Goal: Task Accomplishment & Management: Use online tool/utility

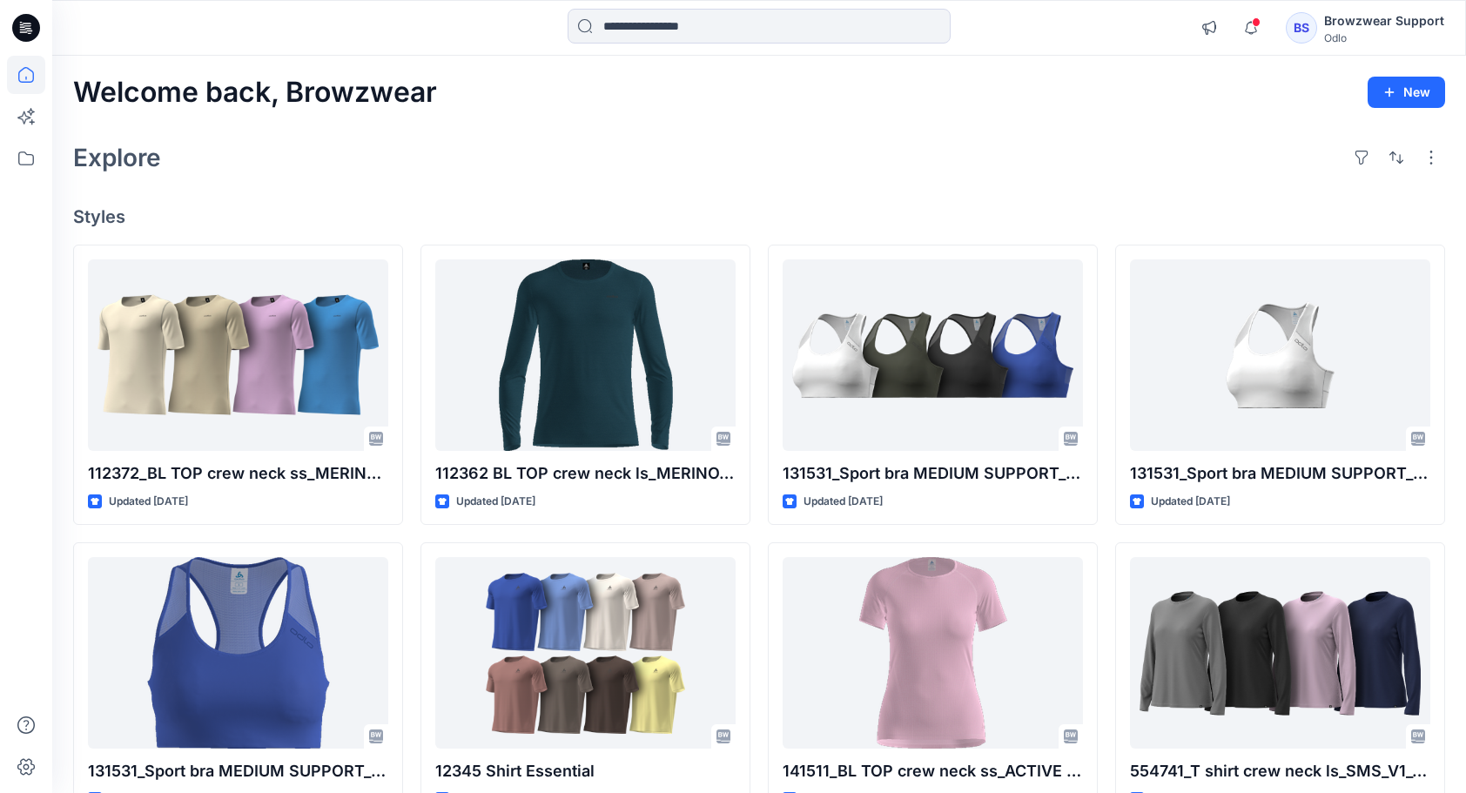
click at [1339, 31] on div "Odlo" at bounding box center [1384, 37] width 120 height 13
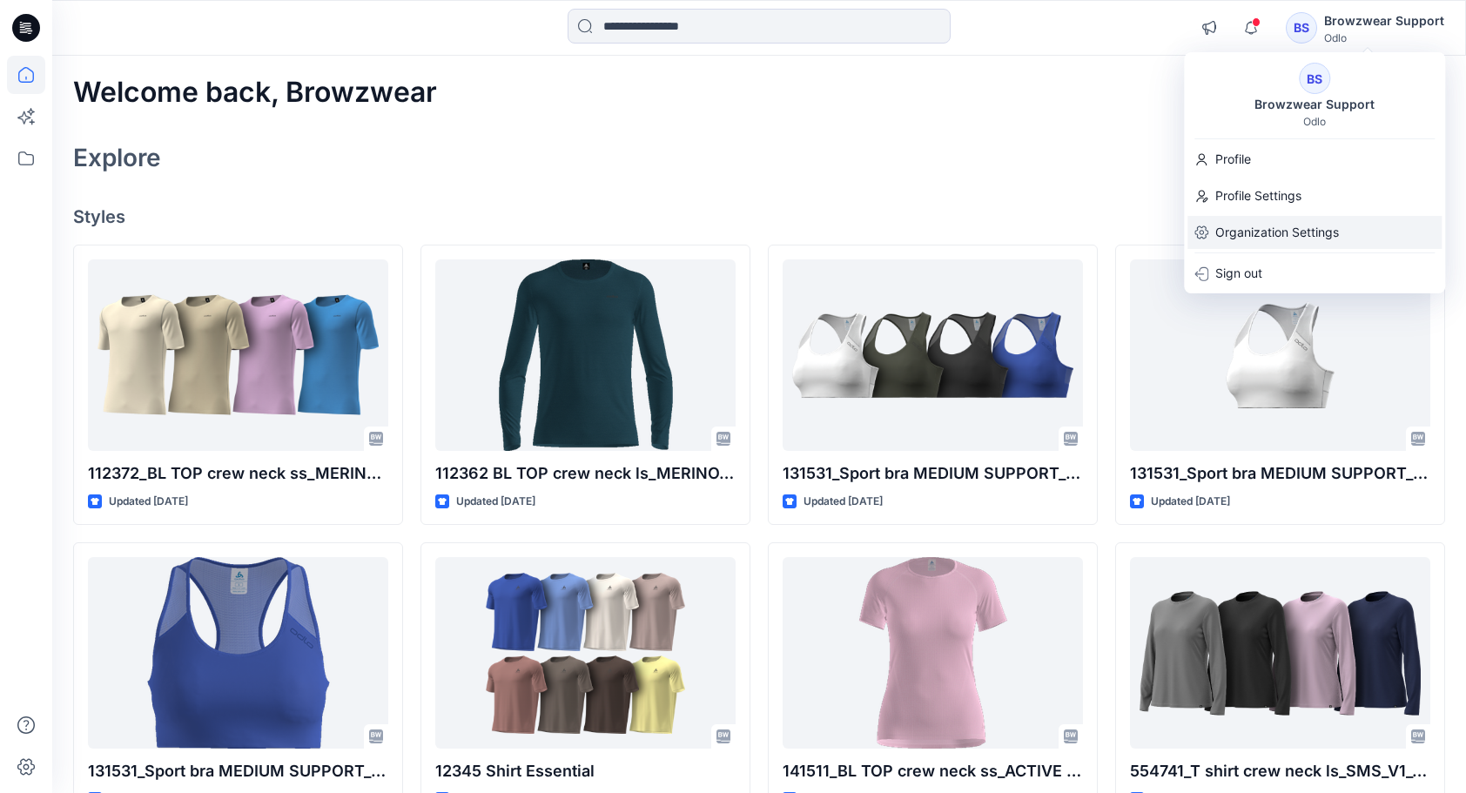
click at [1217, 240] on p "Organization Settings" at bounding box center [1277, 232] width 124 height 33
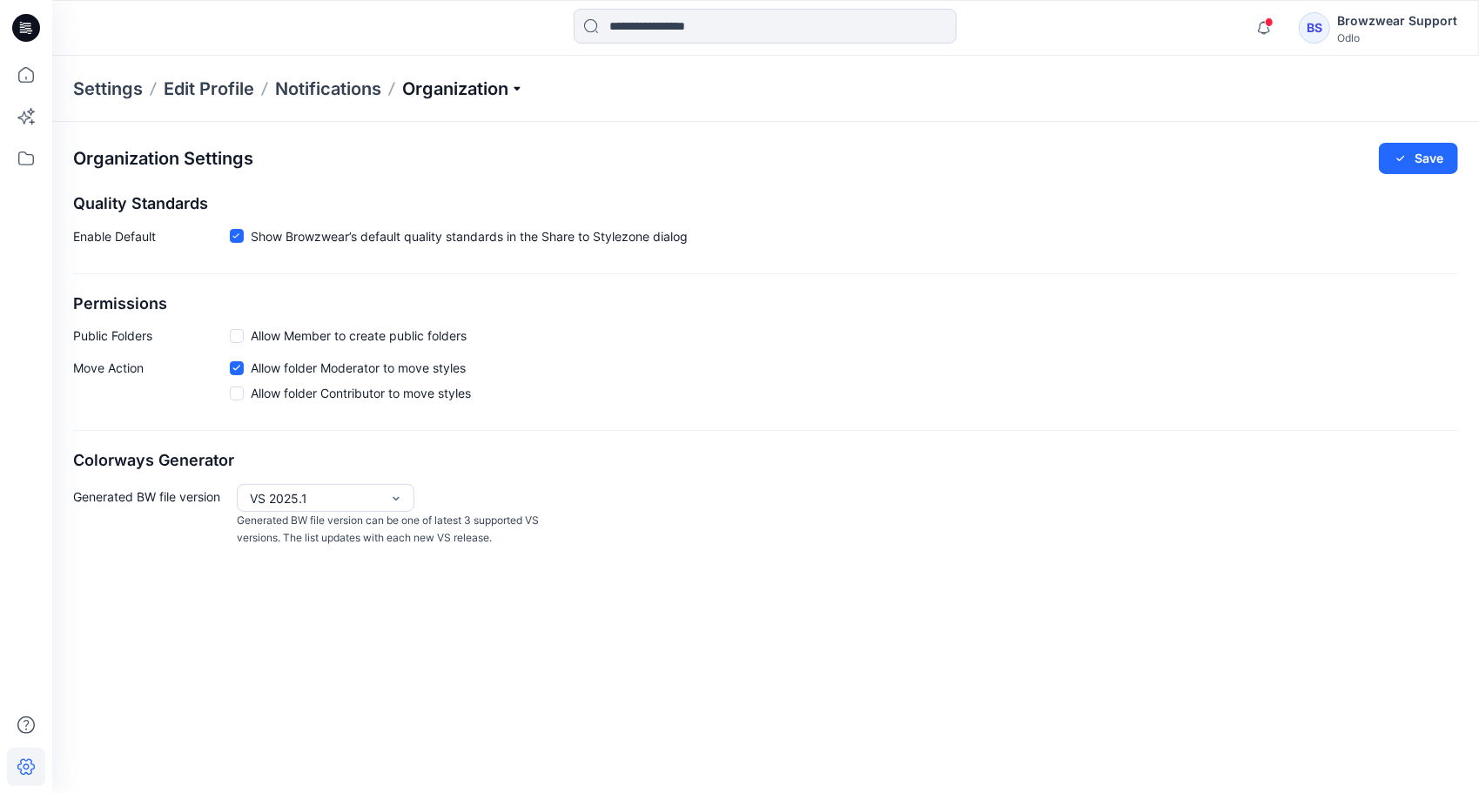
click at [524, 85] on p "Organization" at bounding box center [463, 89] width 122 height 24
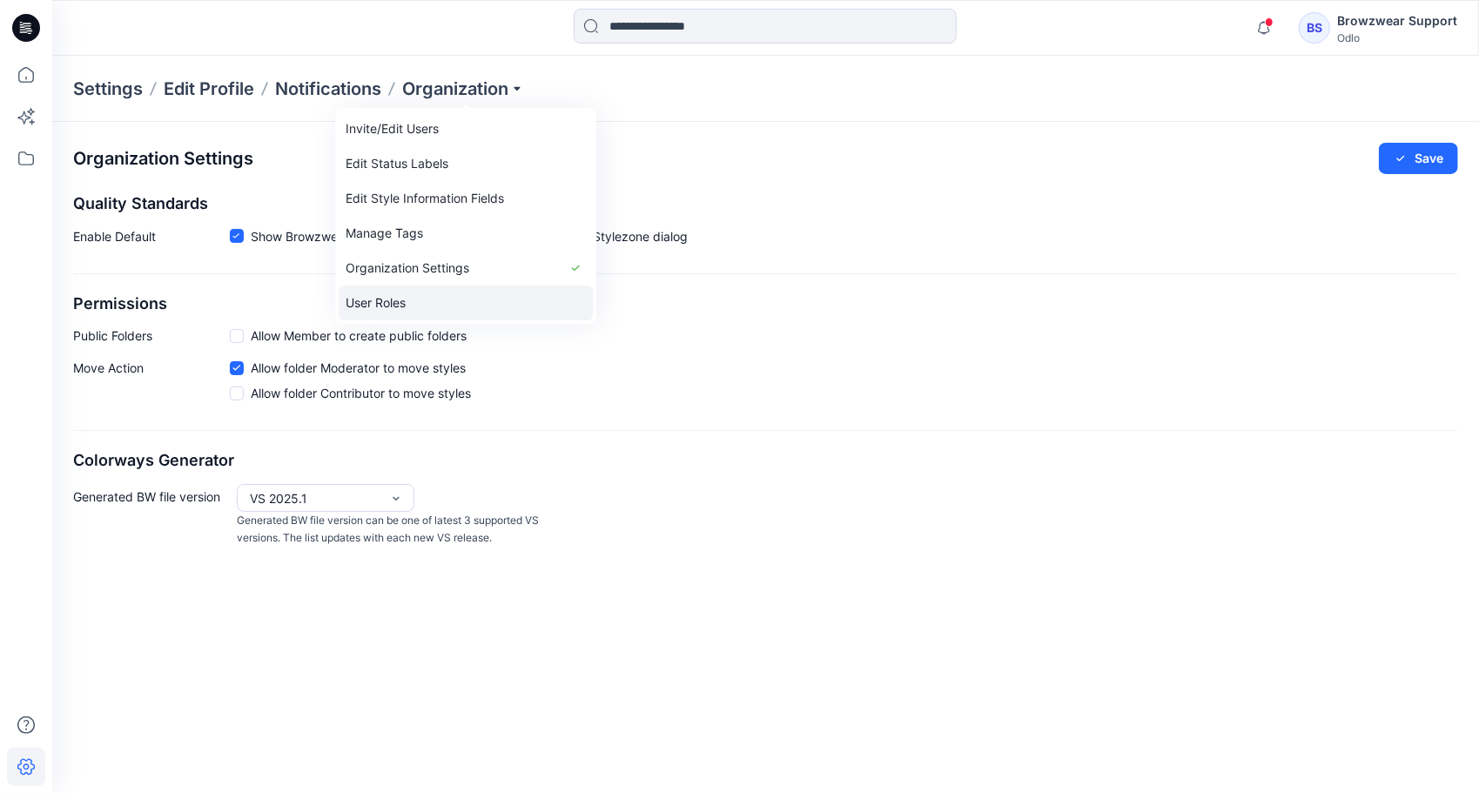
click at [388, 303] on link "User Roles" at bounding box center [466, 302] width 254 height 35
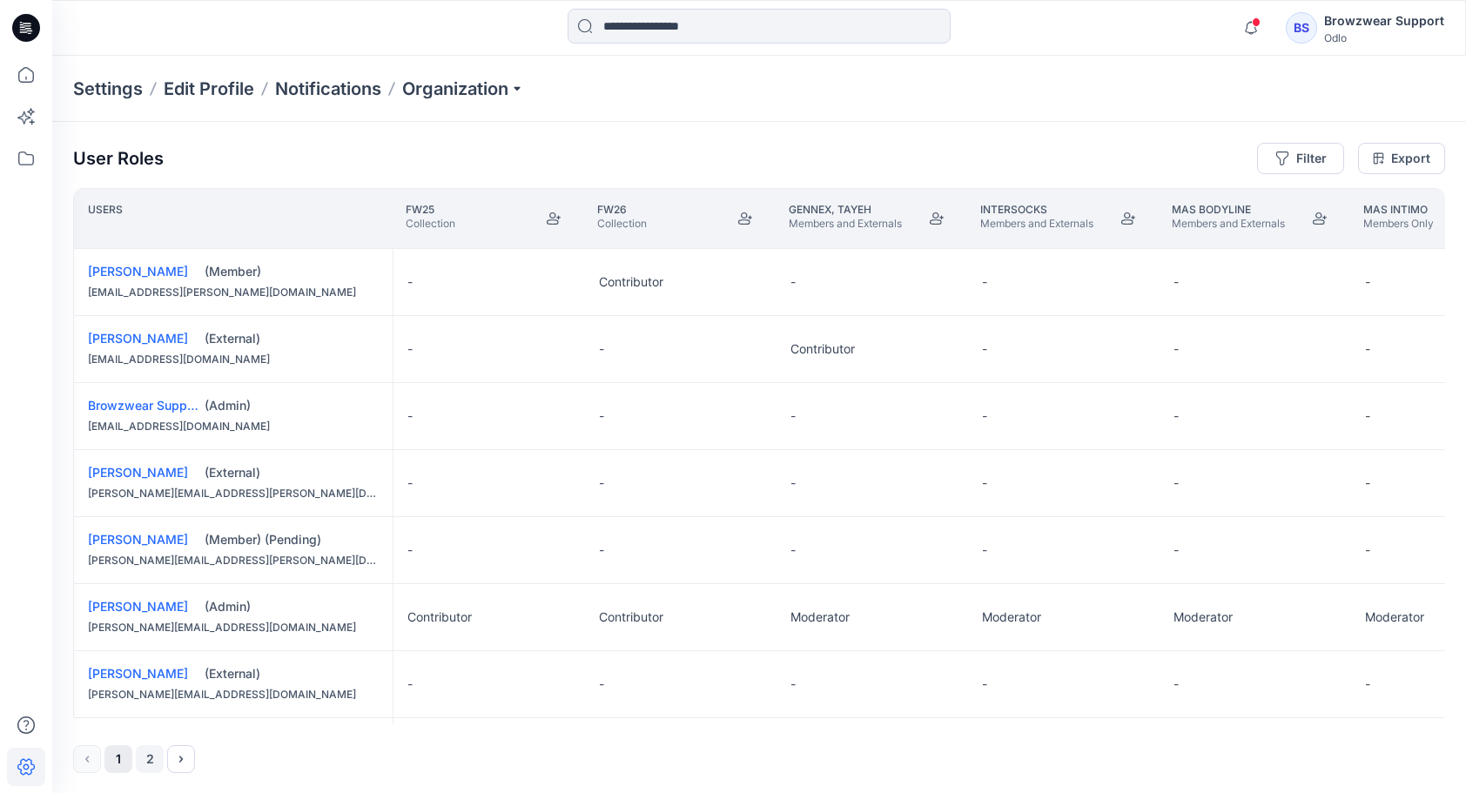
click at [145, 753] on button "2" at bounding box center [150, 759] width 28 height 28
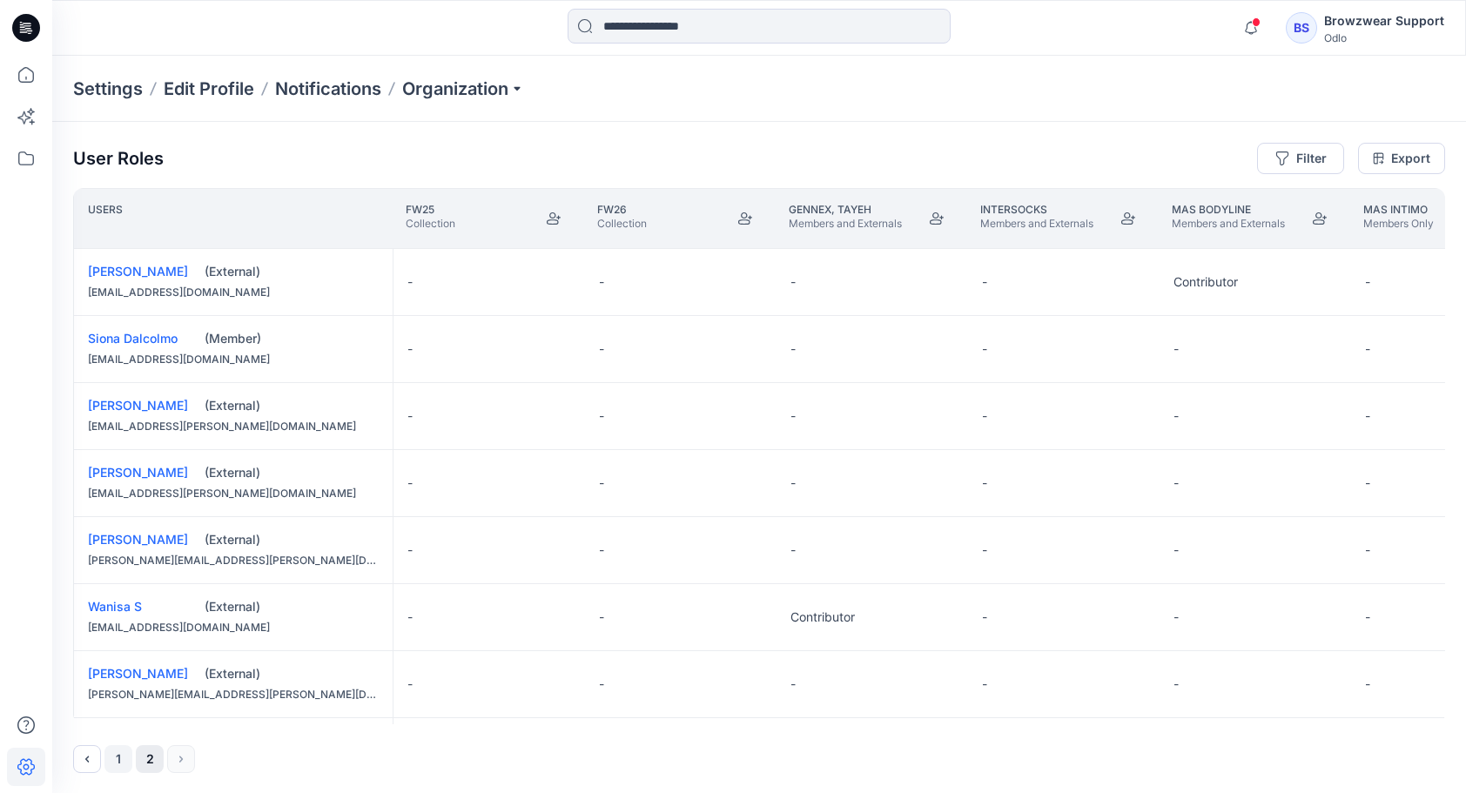
click at [122, 755] on button "1" at bounding box center [118, 759] width 28 height 28
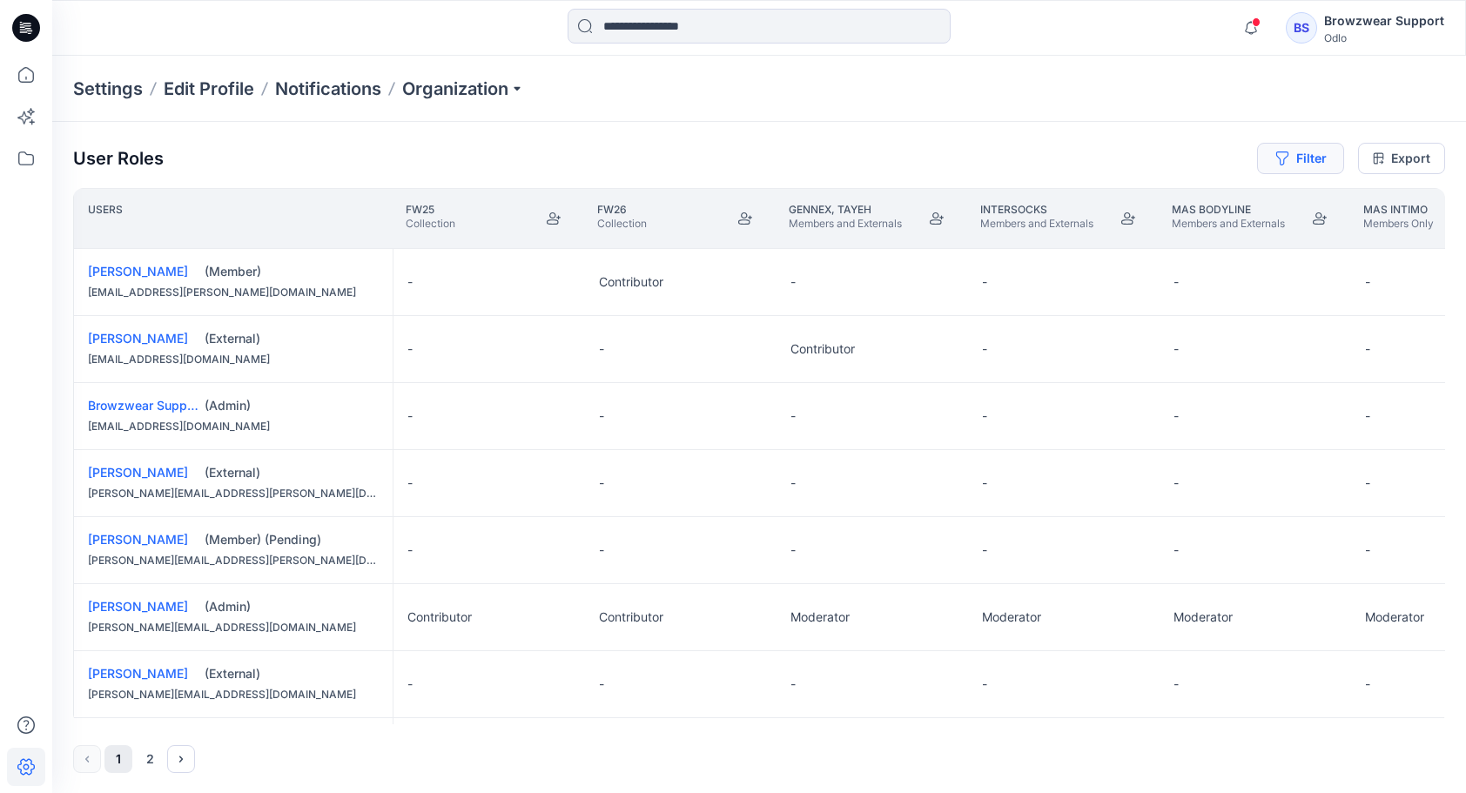
click at [1291, 162] on button "Filter" at bounding box center [1300, 158] width 87 height 31
drag, startPoint x: 518, startPoint y: 719, endPoint x: 711, endPoint y: 712, distance: 193.3
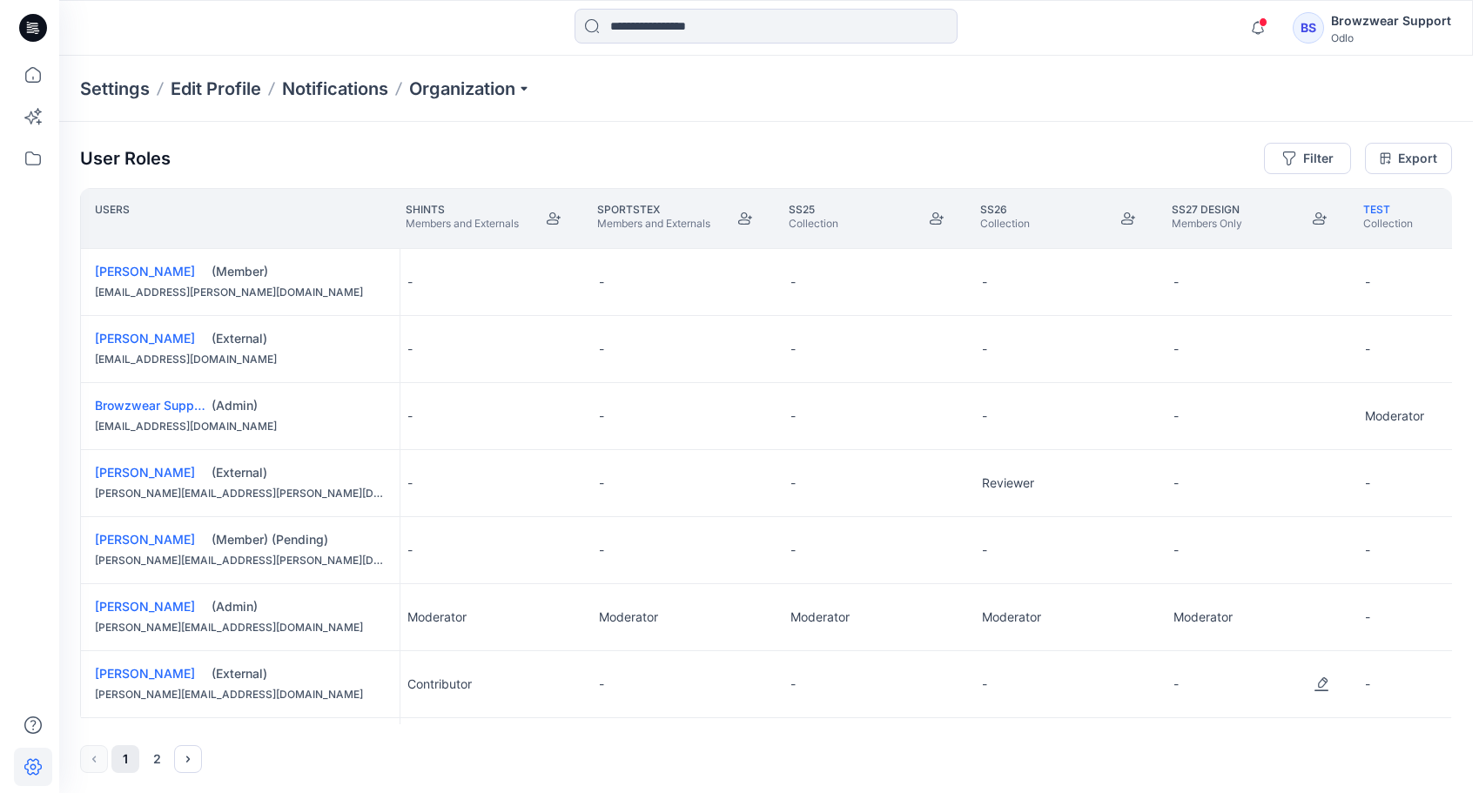
scroll to position [6, 1922]
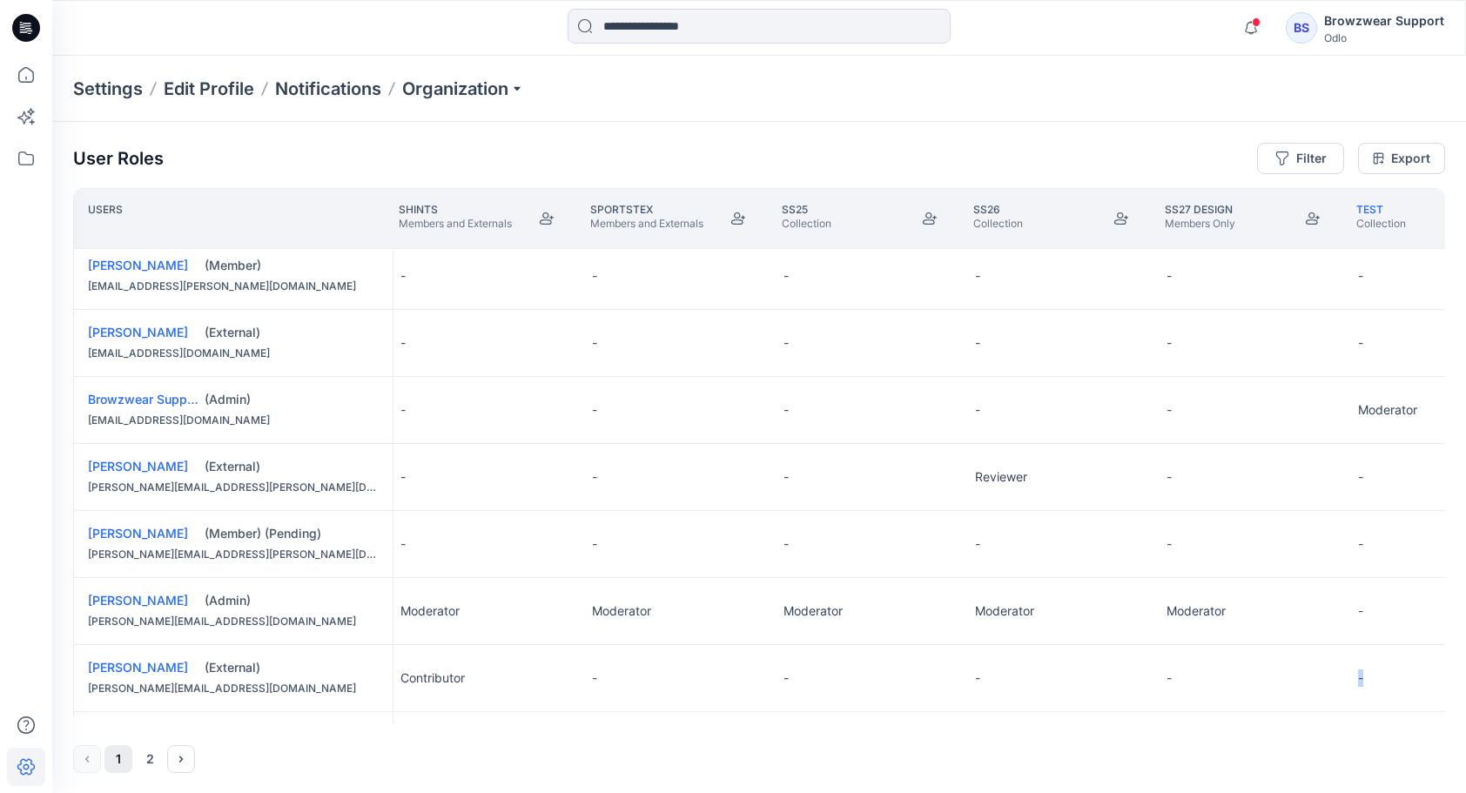
drag, startPoint x: 1196, startPoint y: 718, endPoint x: 1389, endPoint y: 694, distance: 194.7
click at [1292, 158] on button "Filter" at bounding box center [1300, 158] width 87 height 31
click at [1177, 204] on div at bounding box center [1237, 204] width 179 height 22
type input "****"
click at [1245, 238] on p "[PERSON_NAME]" at bounding box center [1231, 248] width 98 height 23
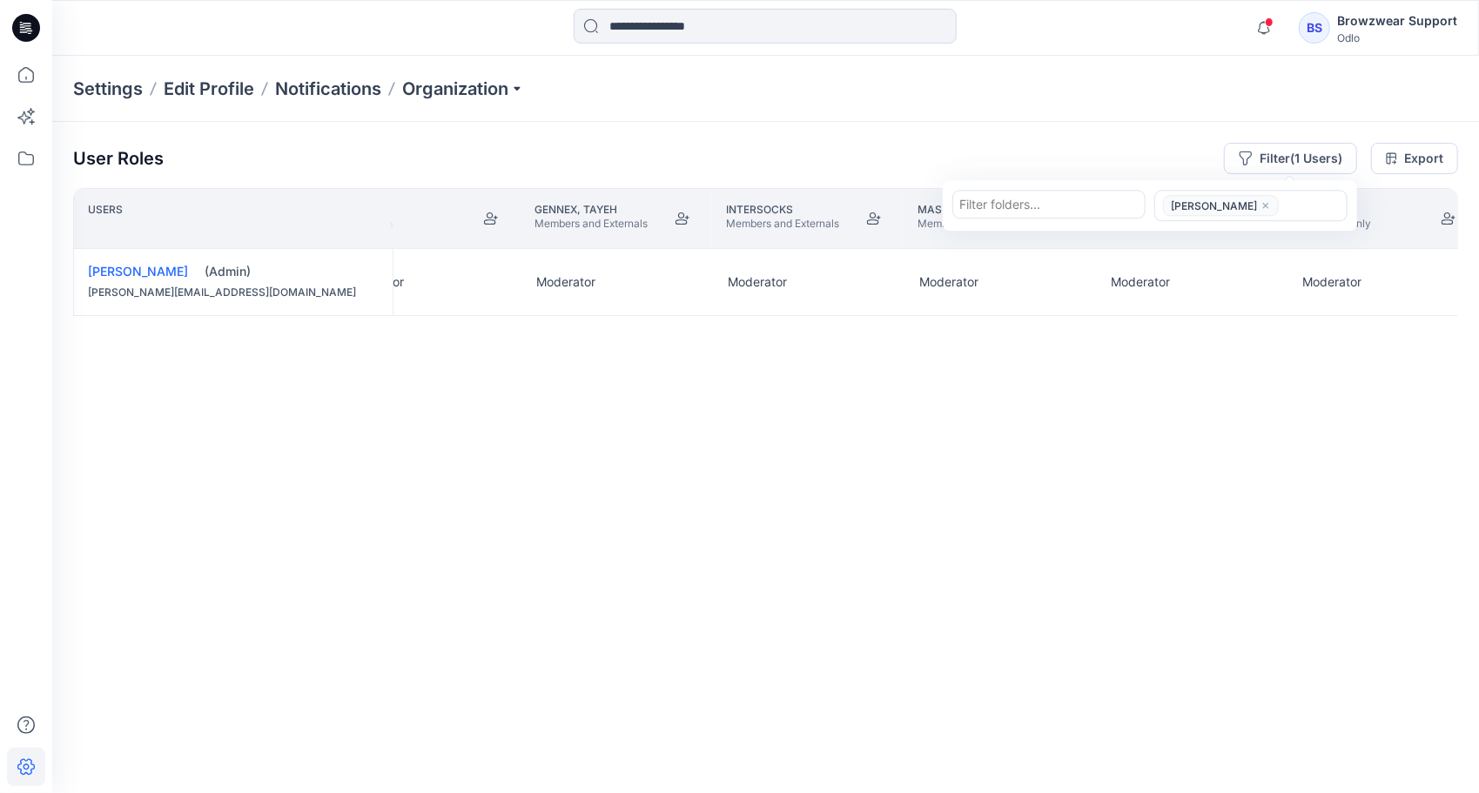
scroll to position [0, 0]
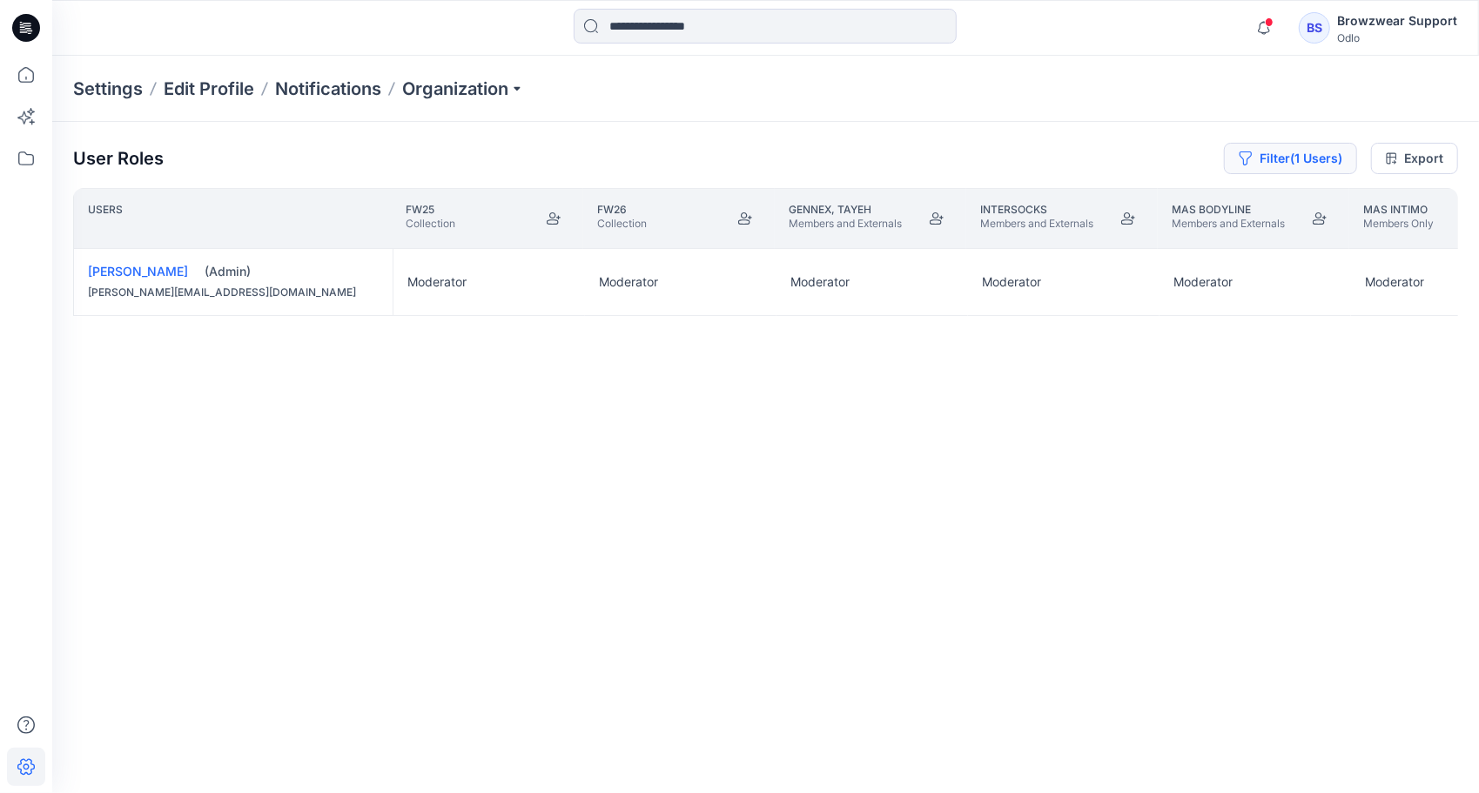
click at [1263, 145] on button "Filter (1 Users)" at bounding box center [1290, 158] width 133 height 31
click at [1301, 211] on div at bounding box center [1313, 206] width 57 height 22
type input "**"
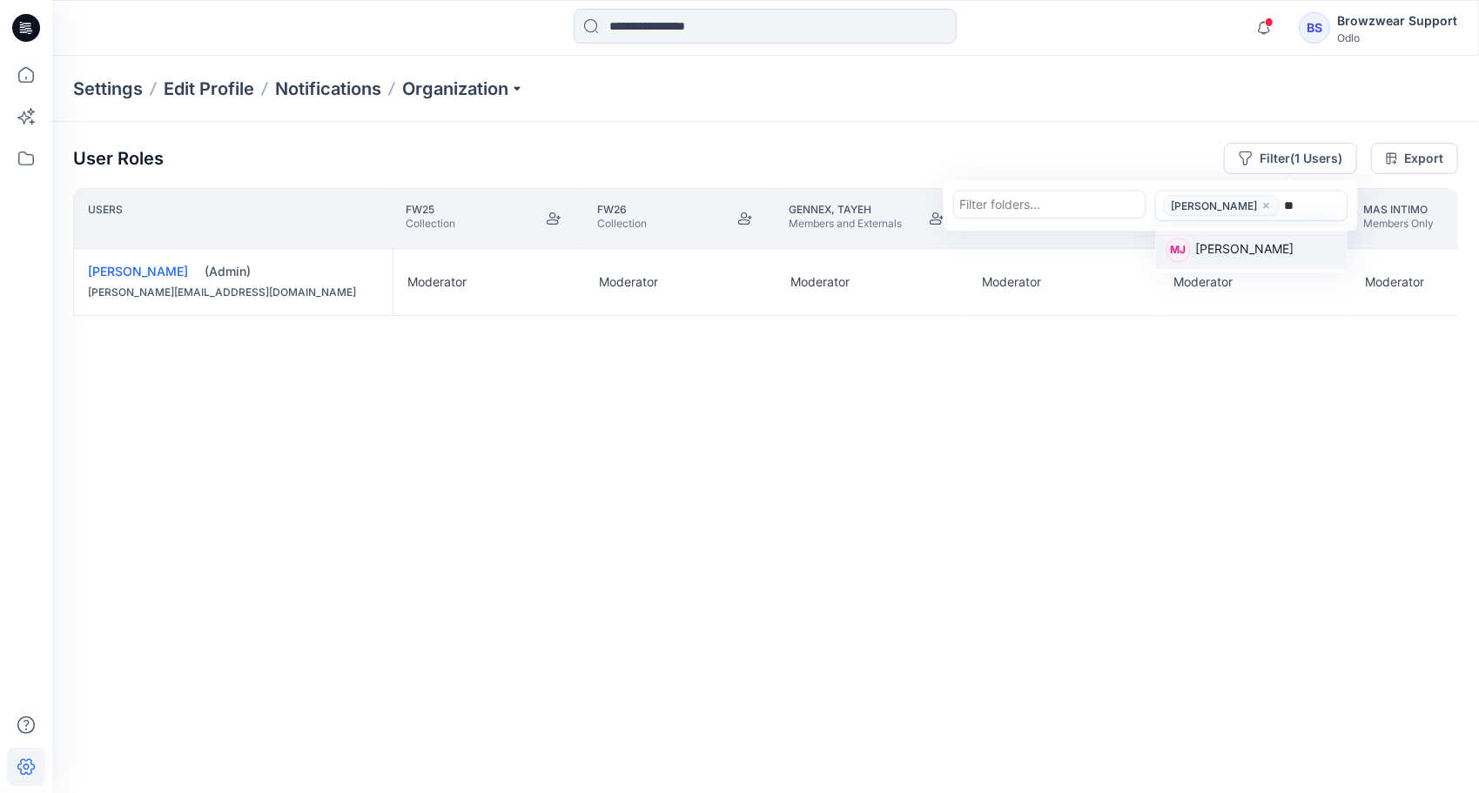
click at [1285, 239] on div "MJ Michaela Jauk" at bounding box center [1251, 250] width 171 height 24
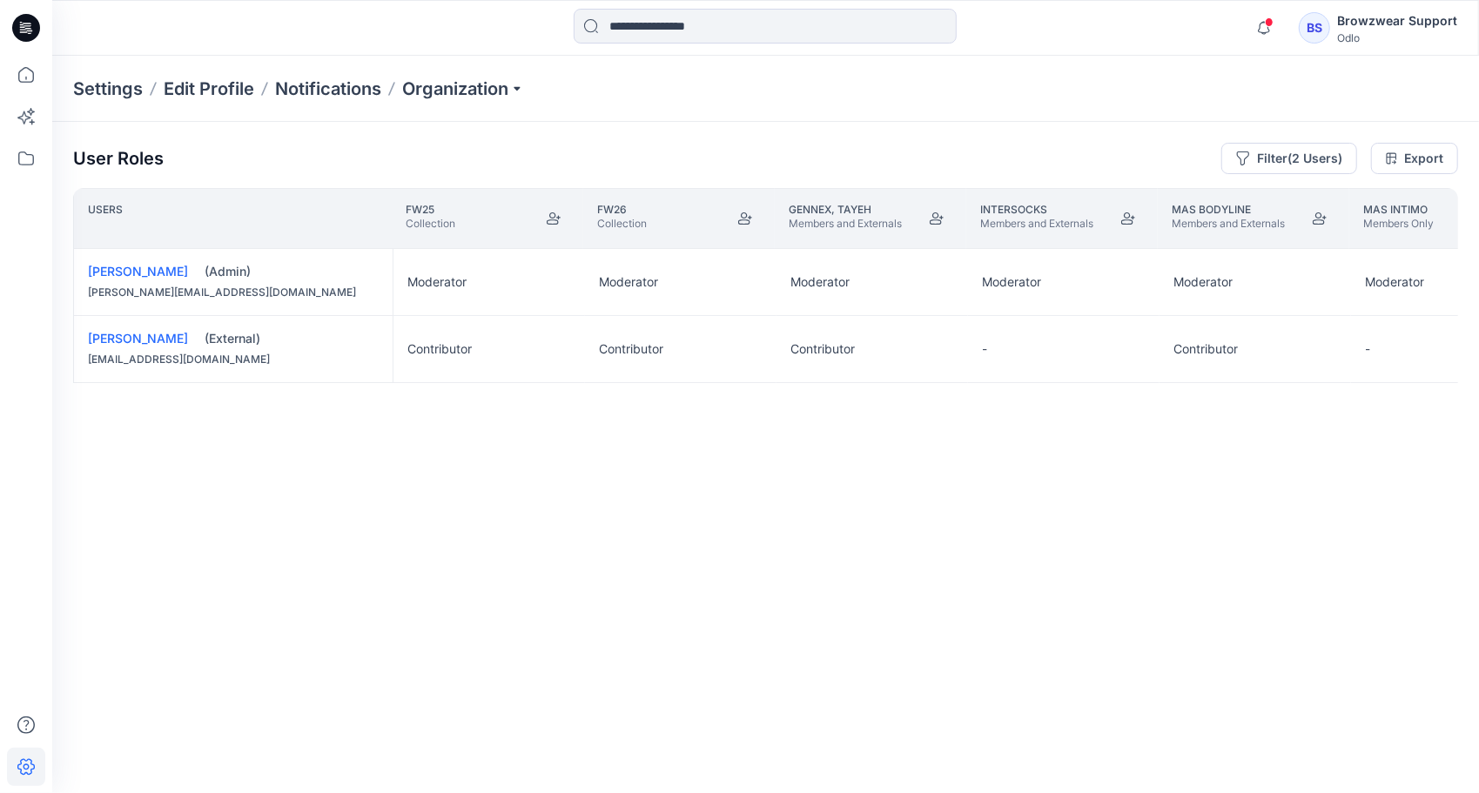
drag, startPoint x: 515, startPoint y: 718, endPoint x: 904, endPoint y: 712, distance: 389.1
click at [904, 712] on div "Users FW25 Collection FW26 Collection Gennex, Tayeh Members and Externals Inter…" at bounding box center [765, 456] width 1385 height 536
click at [30, 153] on icon at bounding box center [26, 158] width 38 height 38
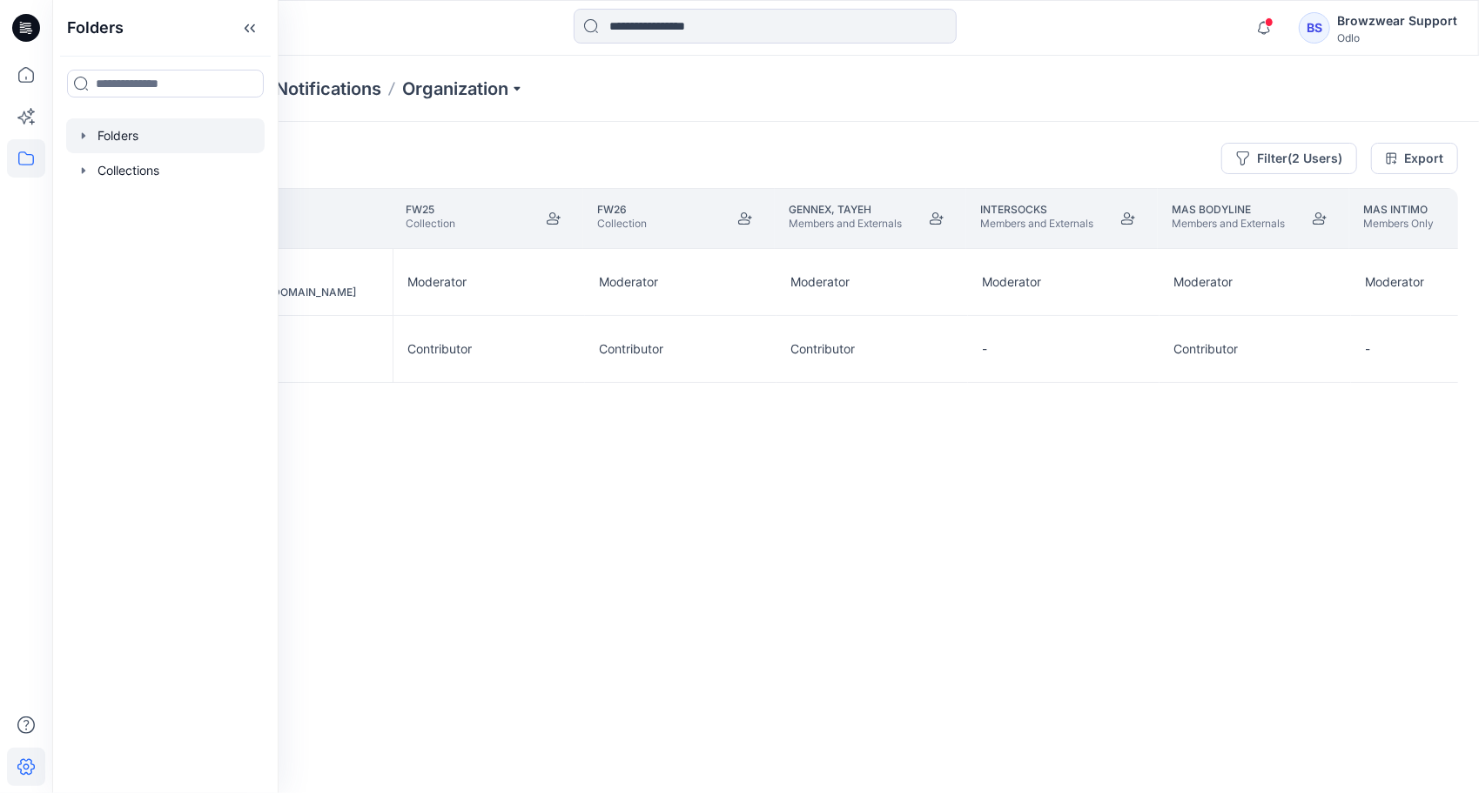
click at [150, 125] on div at bounding box center [165, 135] width 198 height 35
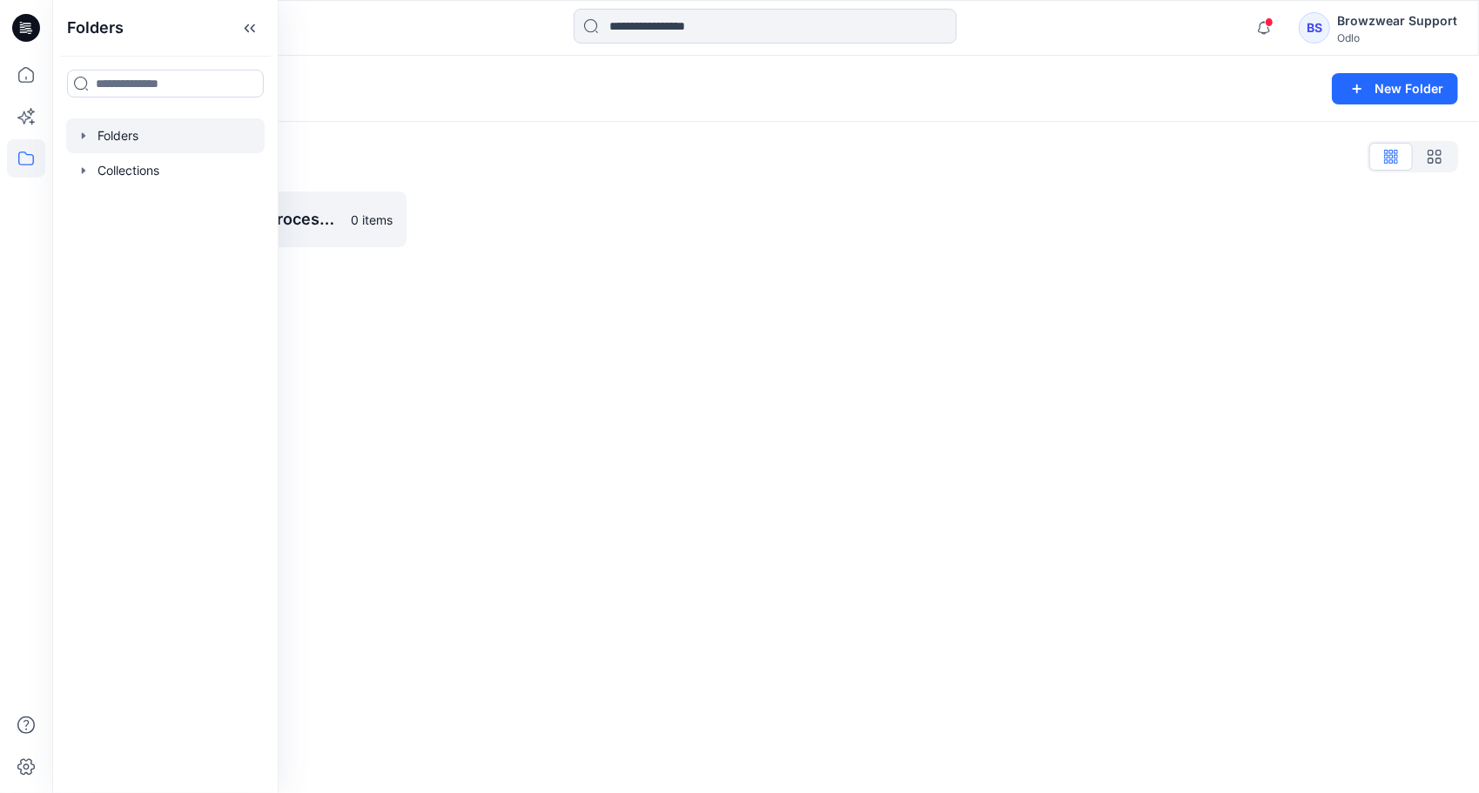
click at [614, 439] on div "Folders New Folder Folders List New design-pattern process test group 0 items" at bounding box center [765, 424] width 1426 height 737
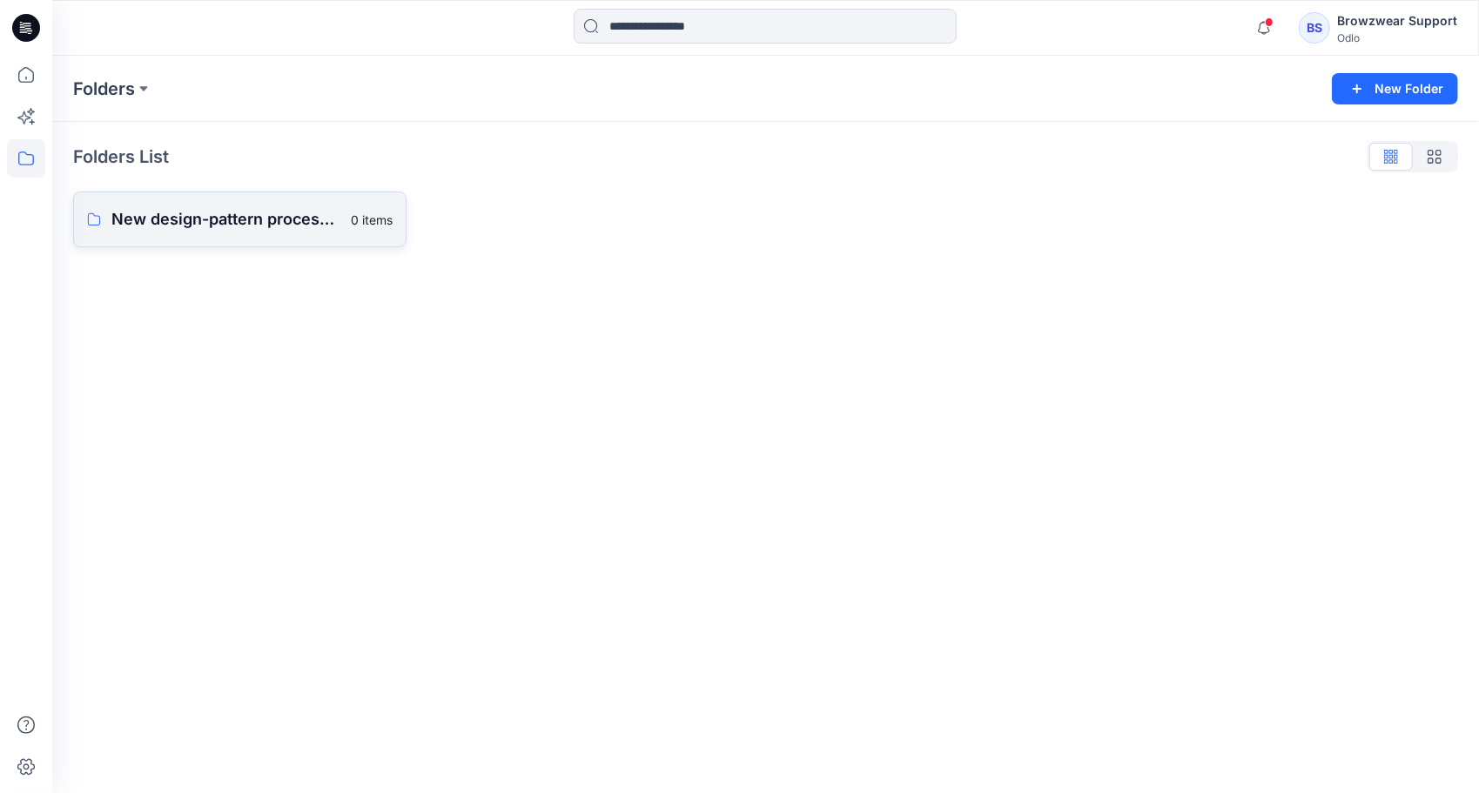
click at [273, 214] on p "New design-pattern process test group" at bounding box center [225, 219] width 229 height 24
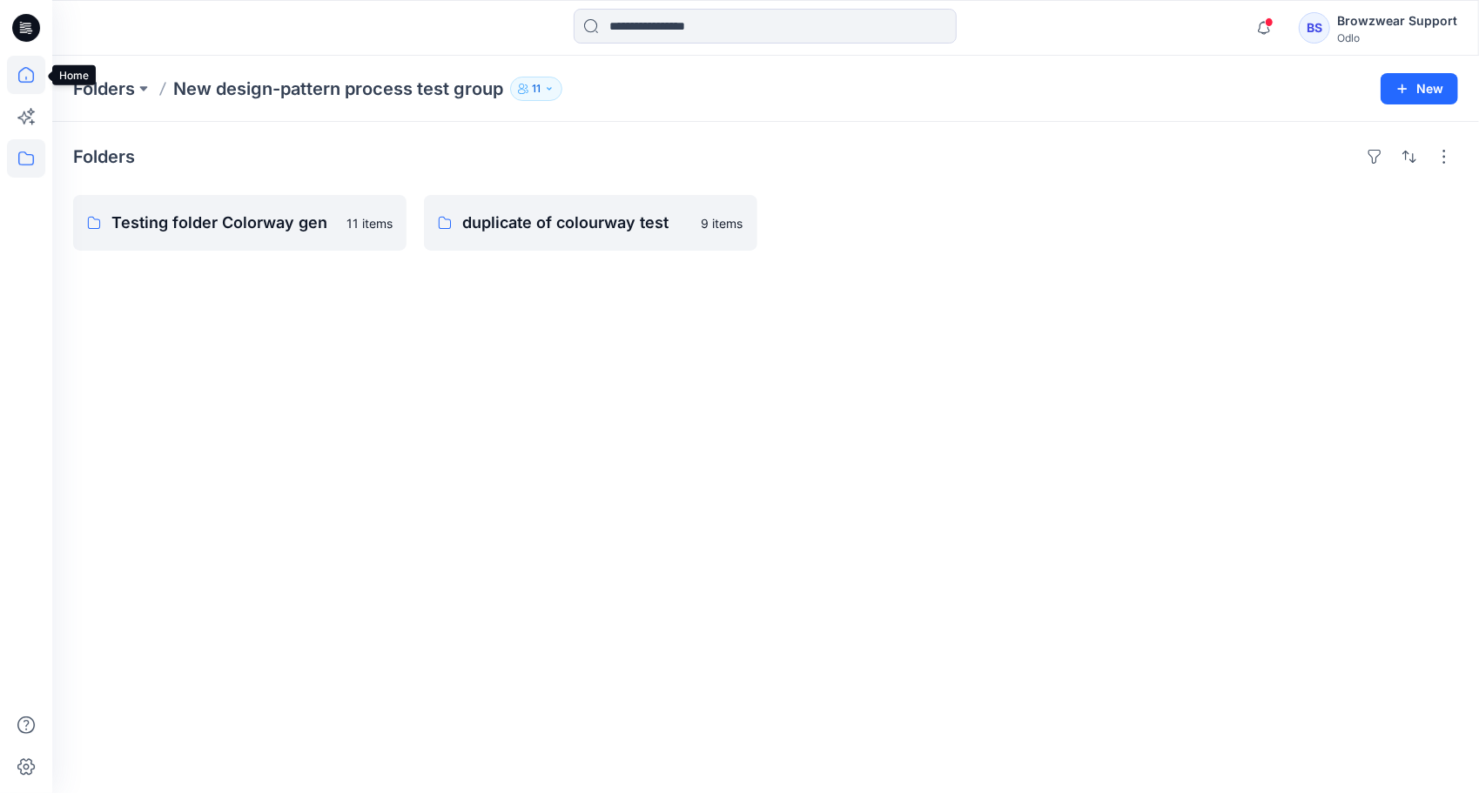
click at [23, 77] on icon at bounding box center [26, 75] width 38 height 38
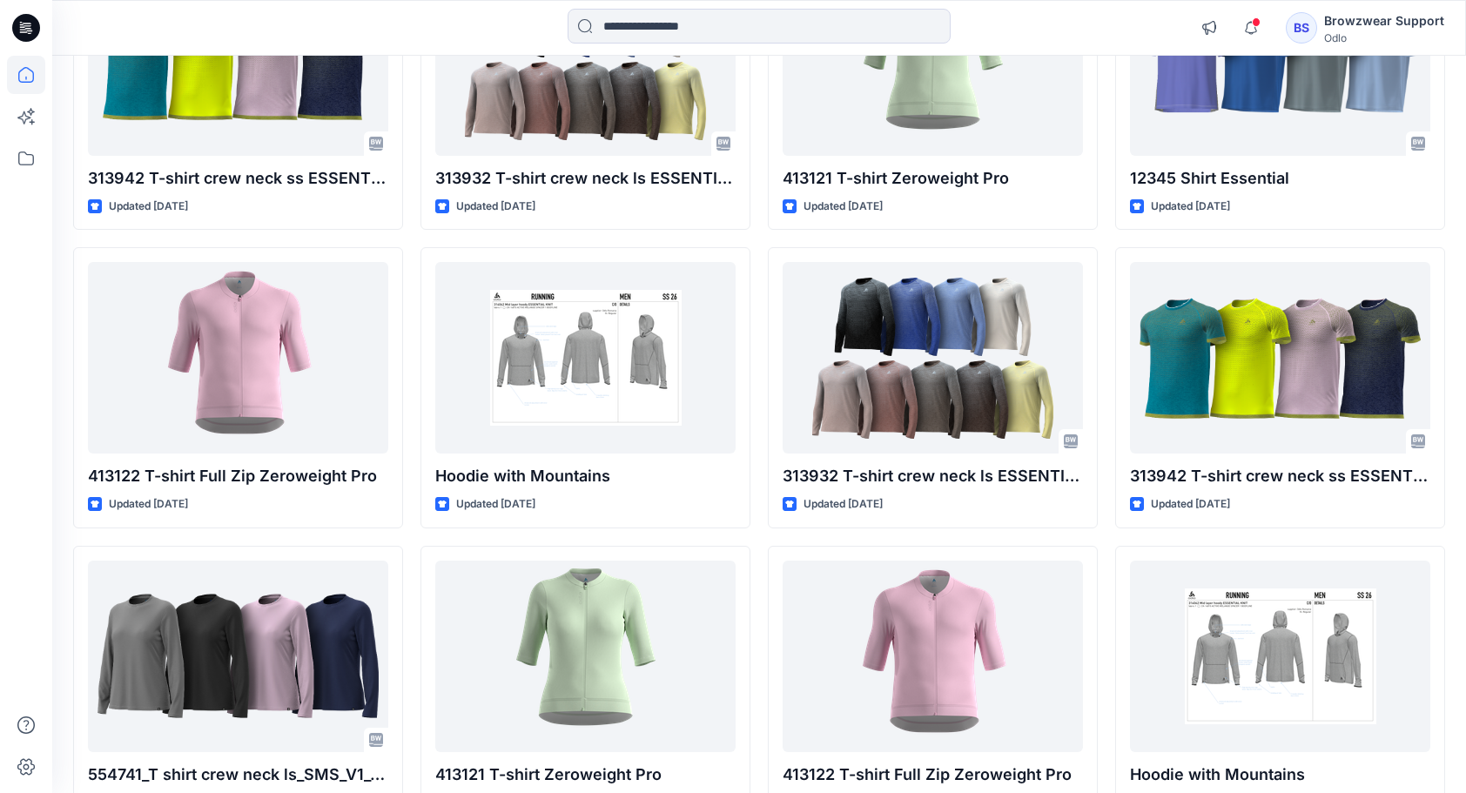
scroll to position [916, 0]
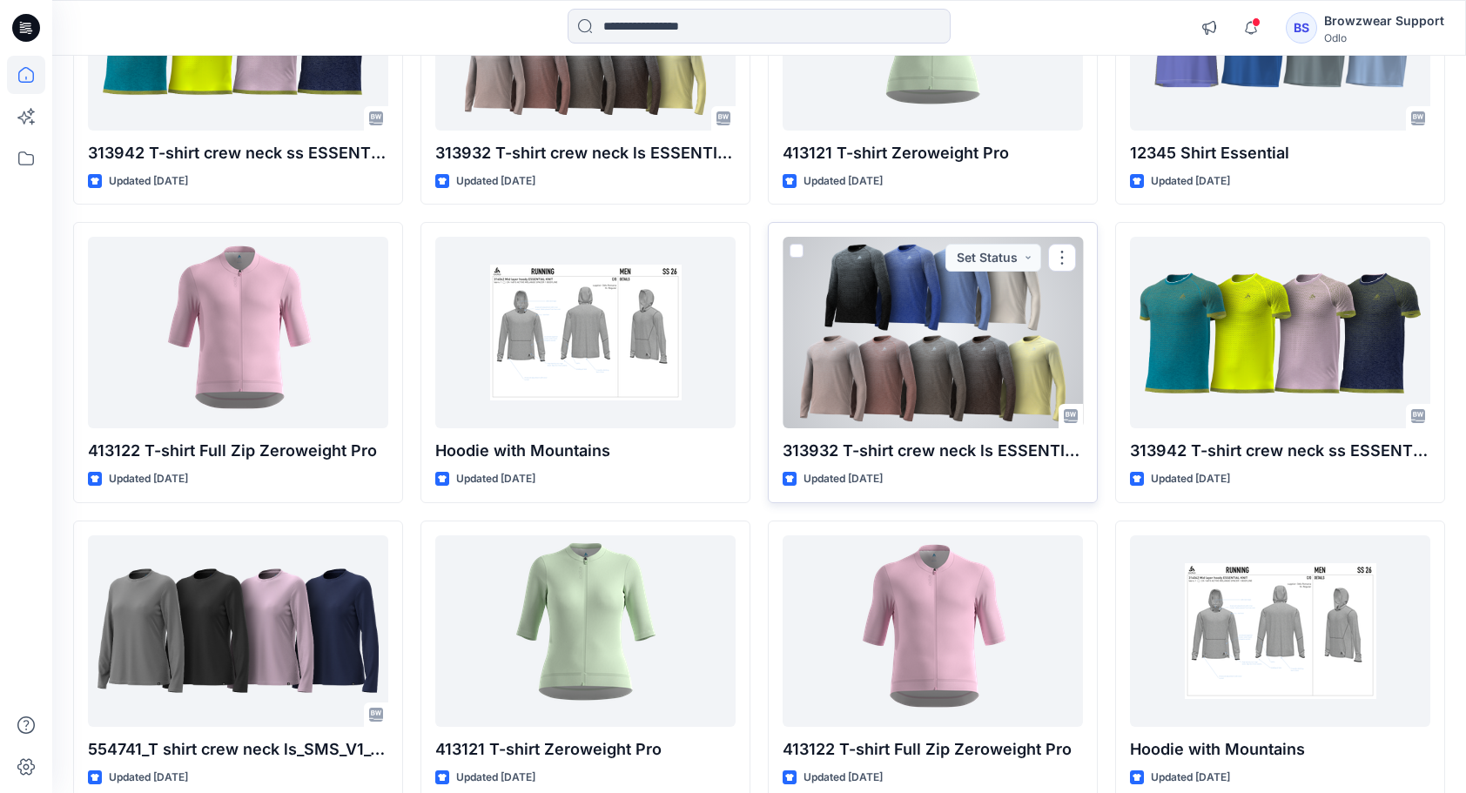
click at [921, 327] on div at bounding box center [932, 332] width 300 height 191
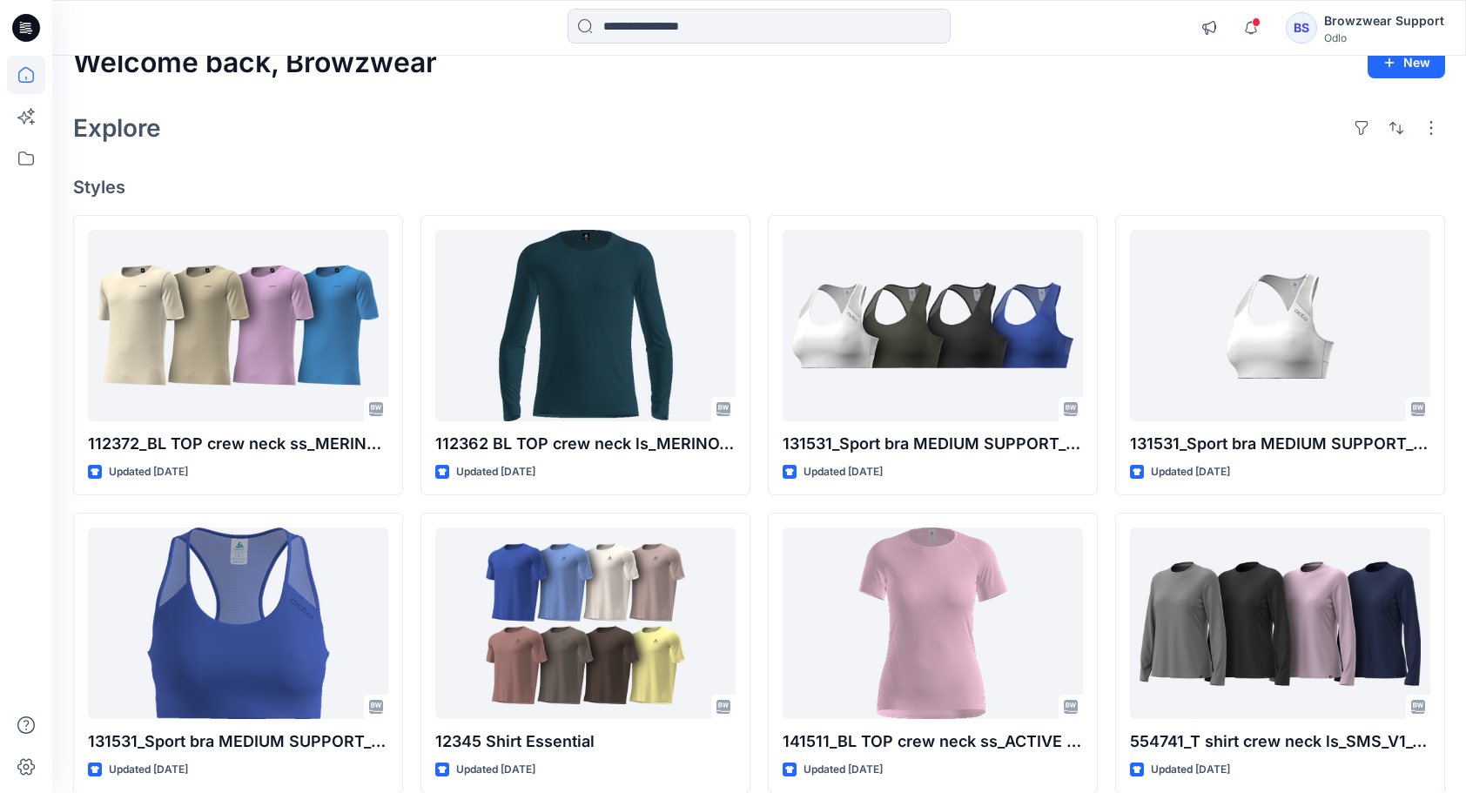
scroll to position [28, 0]
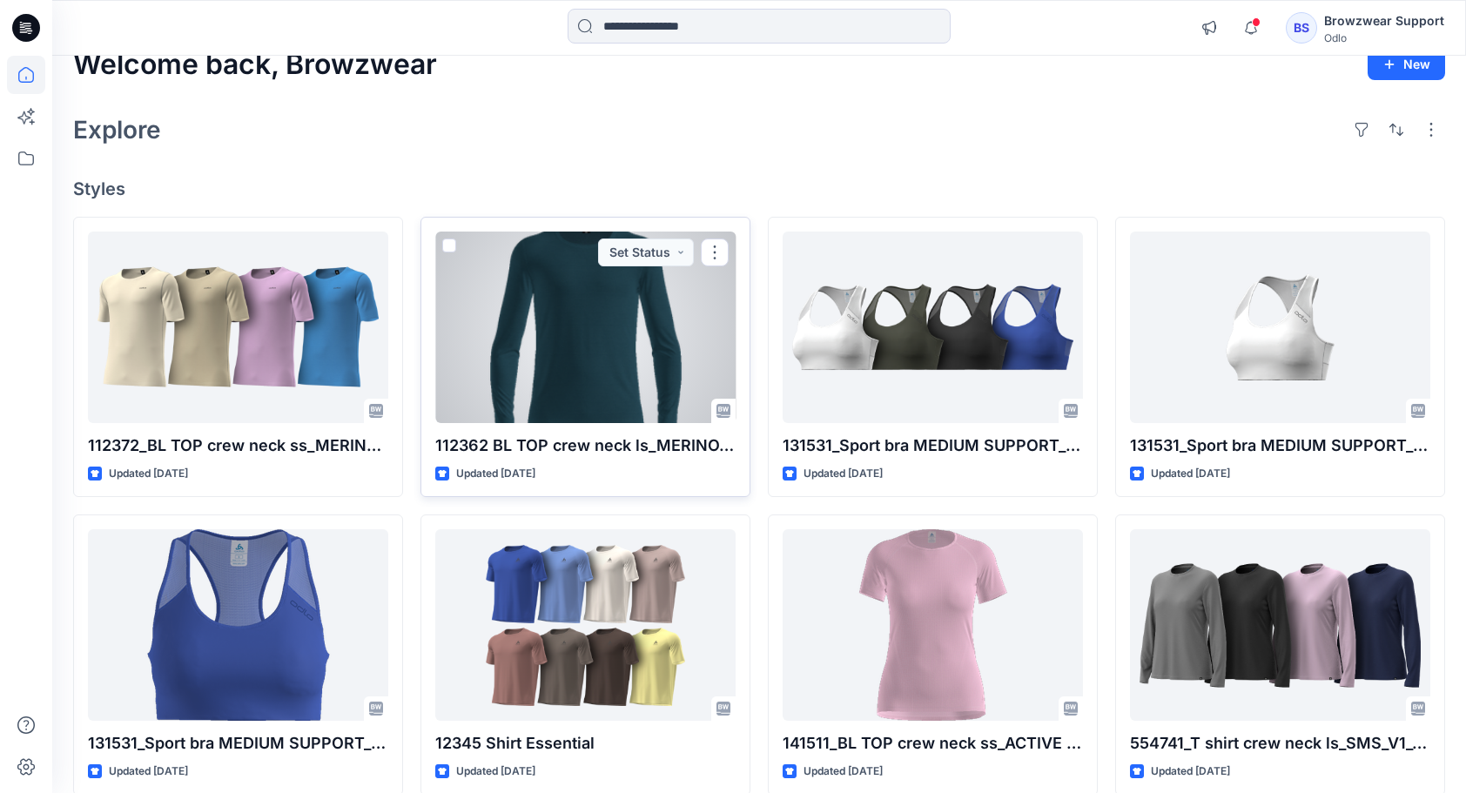
click at [550, 331] on div at bounding box center [585, 326] width 300 height 191
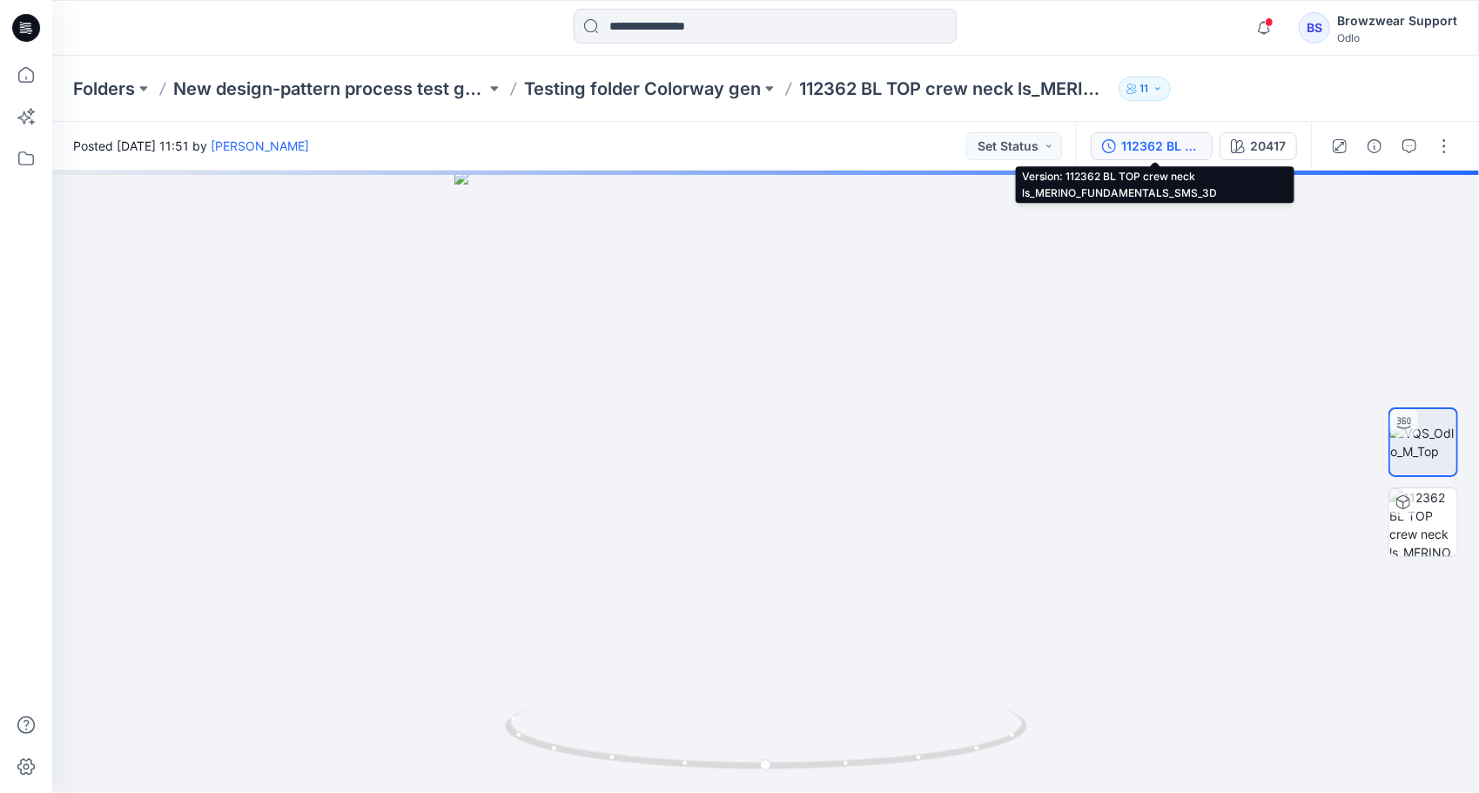
click at [1156, 143] on div "112362 BL TOP crew neck ls_MERINO_FUNDAMENTALS_SMS_3D" at bounding box center [1161, 146] width 80 height 19
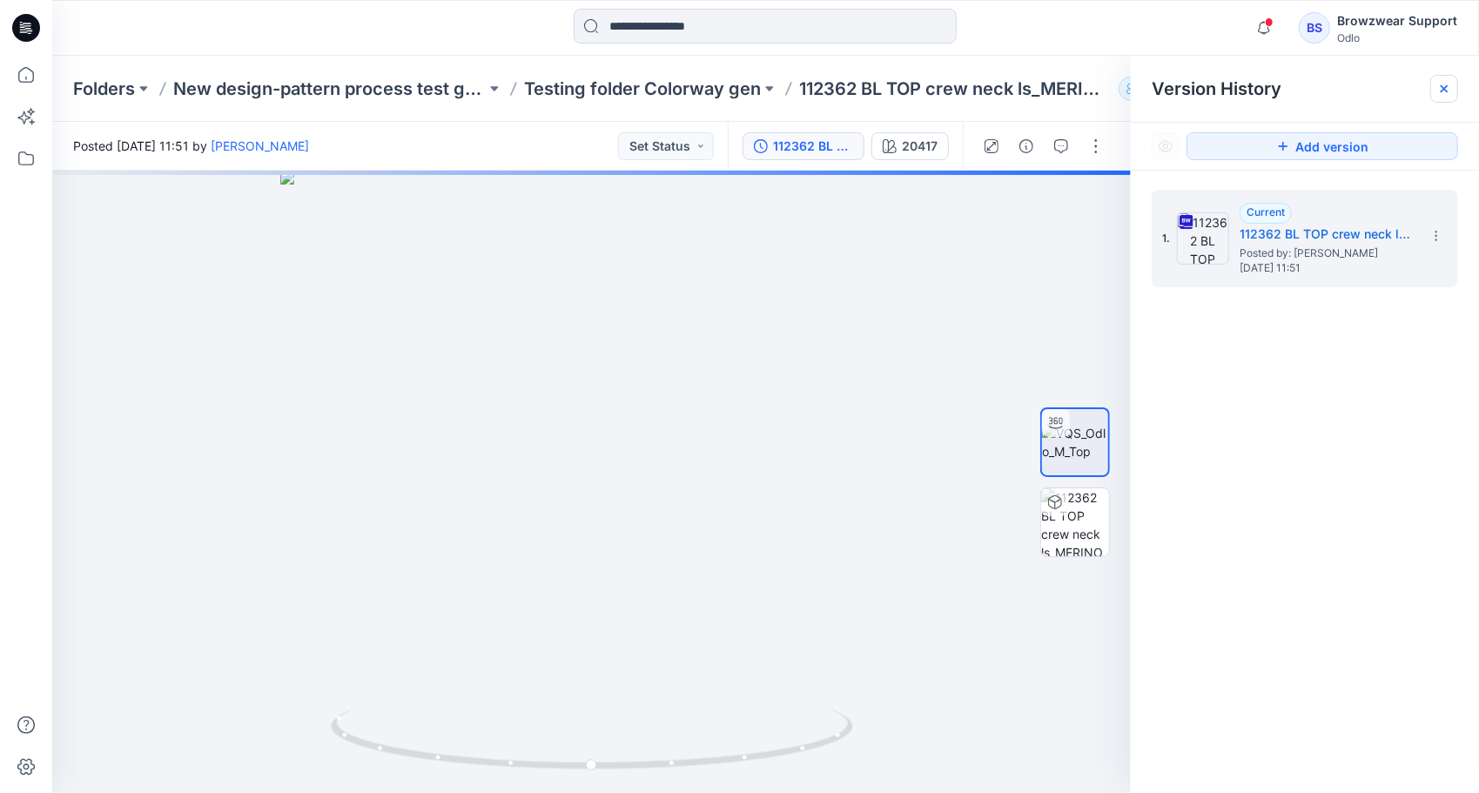
click at [1440, 92] on icon at bounding box center [1444, 89] width 14 height 14
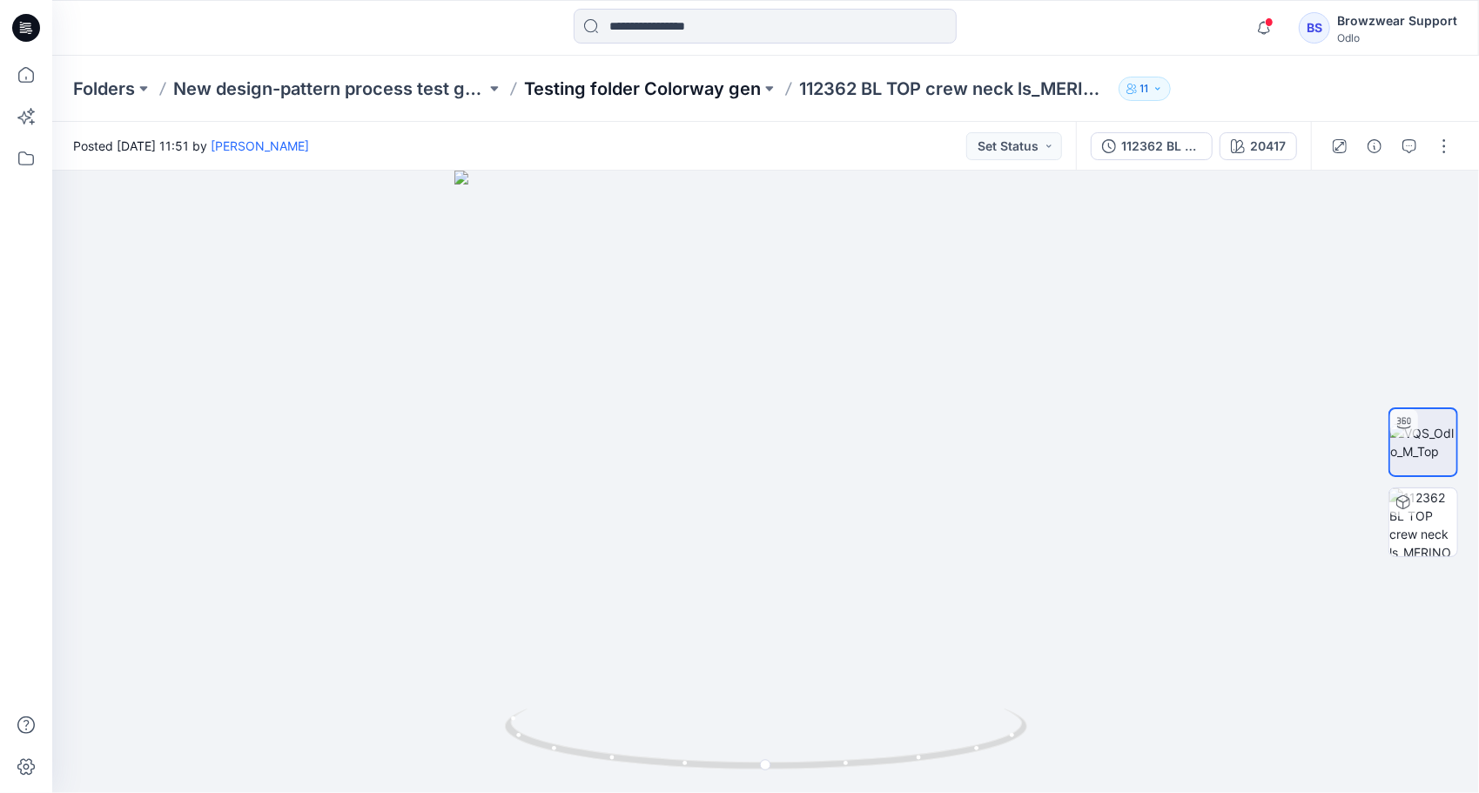
click at [641, 91] on p "Testing folder Colorway gen" at bounding box center [642, 89] width 237 height 24
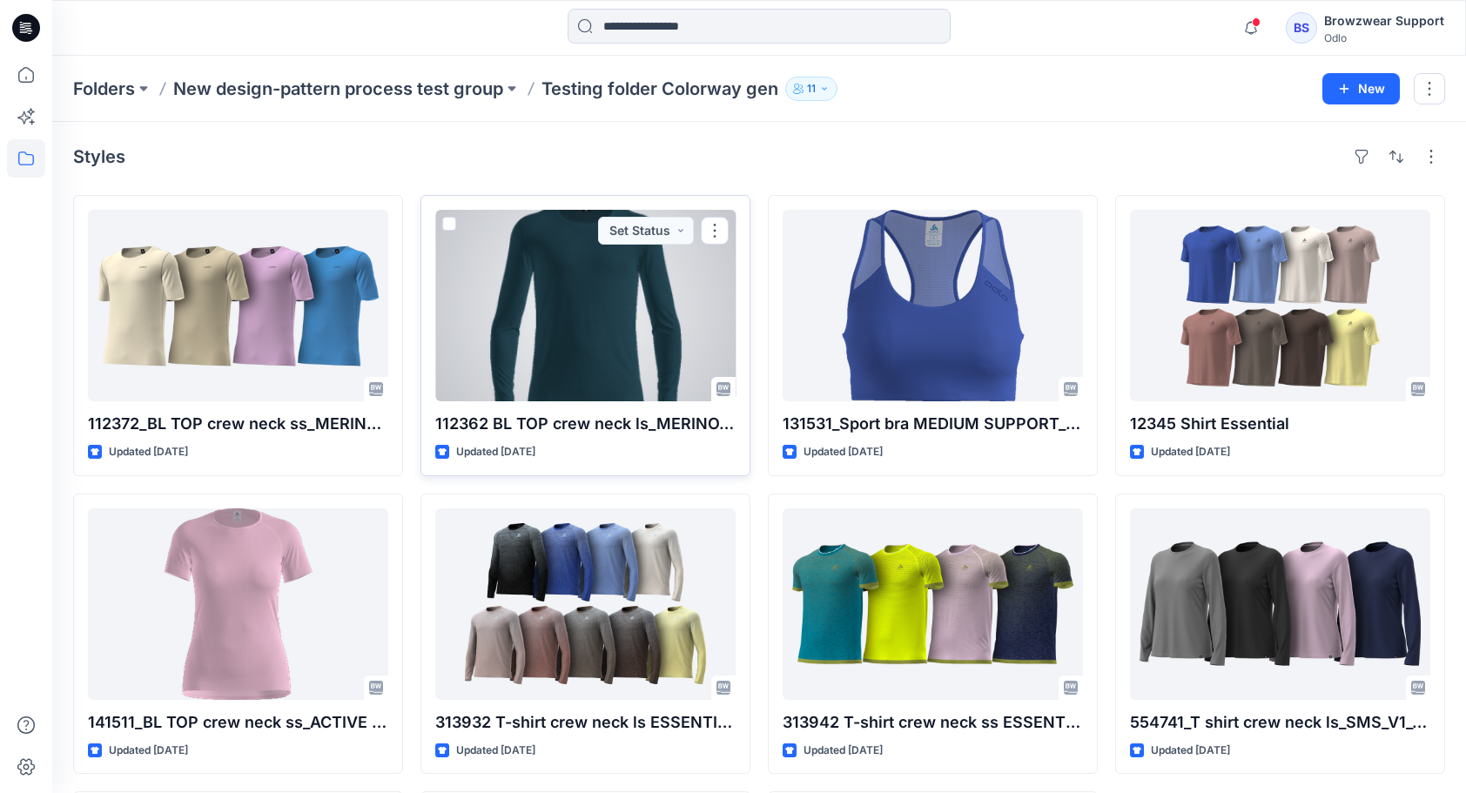
click at [446, 224] on span at bounding box center [449, 224] width 14 height 14
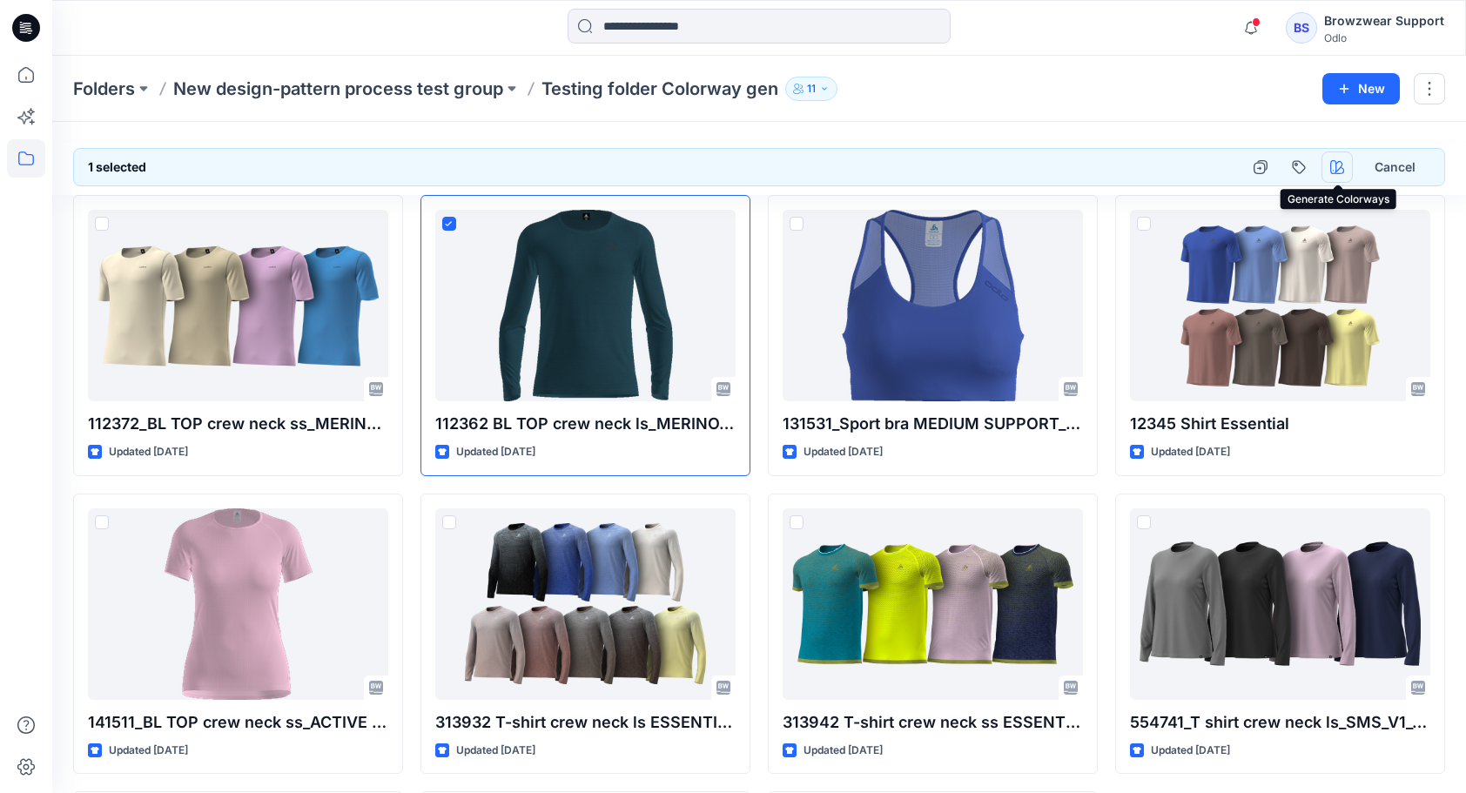
click at [1338, 169] on icon "button" at bounding box center [1337, 167] width 14 height 14
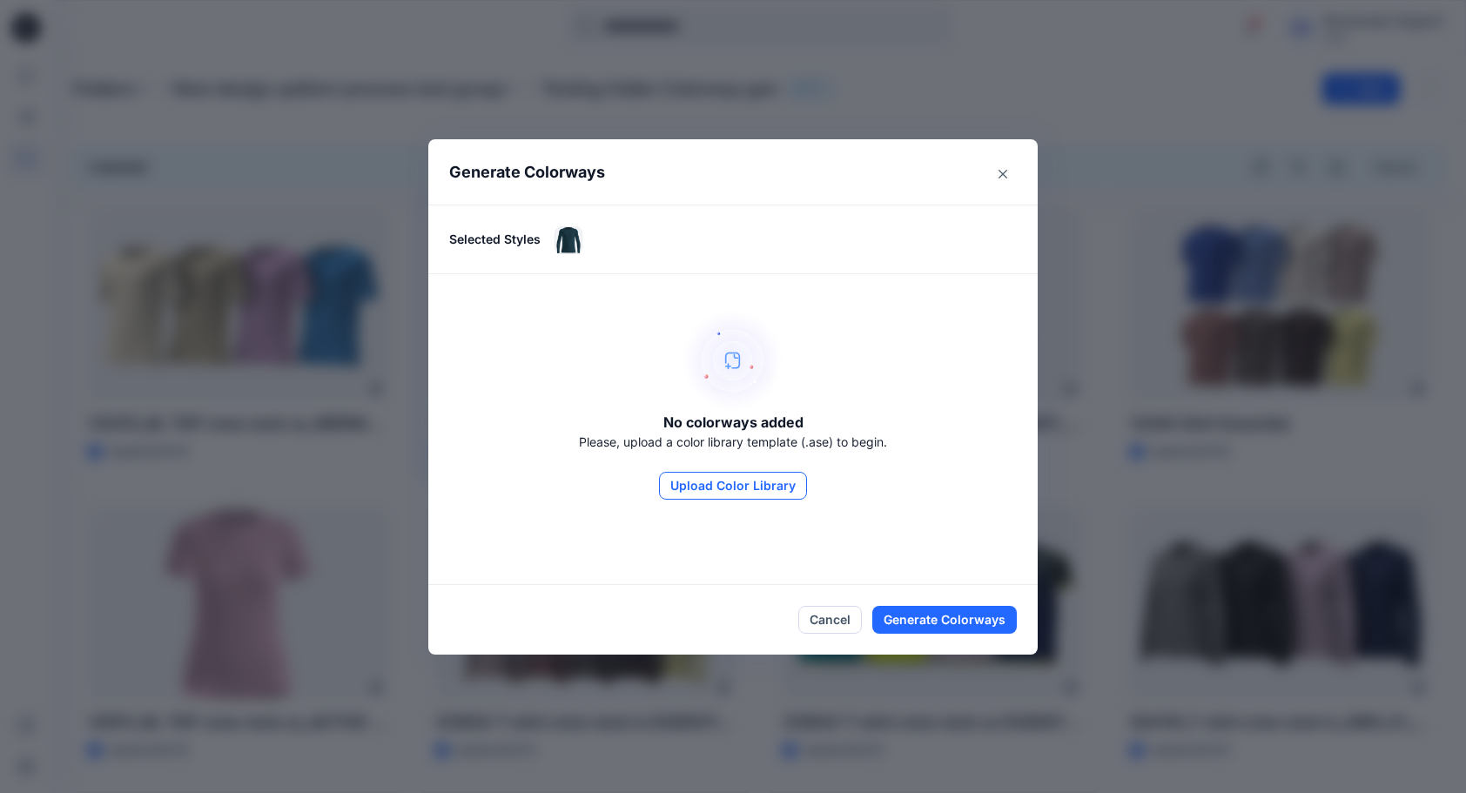
click at [725, 483] on button "Upload Color Library" at bounding box center [733, 486] width 148 height 28
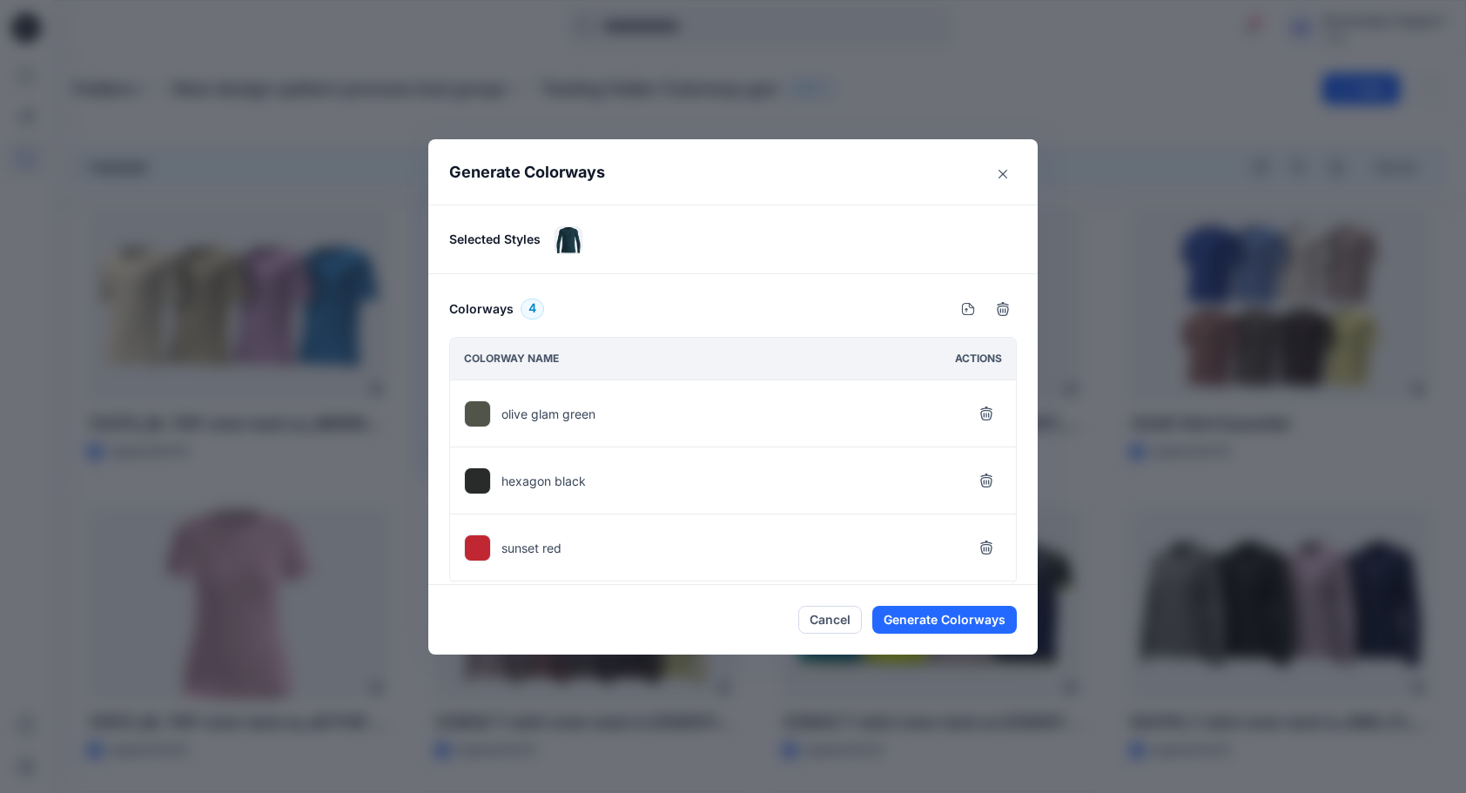
click at [526, 412] on p "olive glam green" at bounding box center [548, 414] width 94 height 18
click at [989, 550] on icon "button" at bounding box center [986, 547] width 14 height 14
click at [987, 480] on icon "button" at bounding box center [986, 480] width 14 height 14
click at [987, 407] on icon "button" at bounding box center [986, 413] width 14 height 14
click at [924, 623] on button "Generate Colorways" at bounding box center [944, 620] width 144 height 28
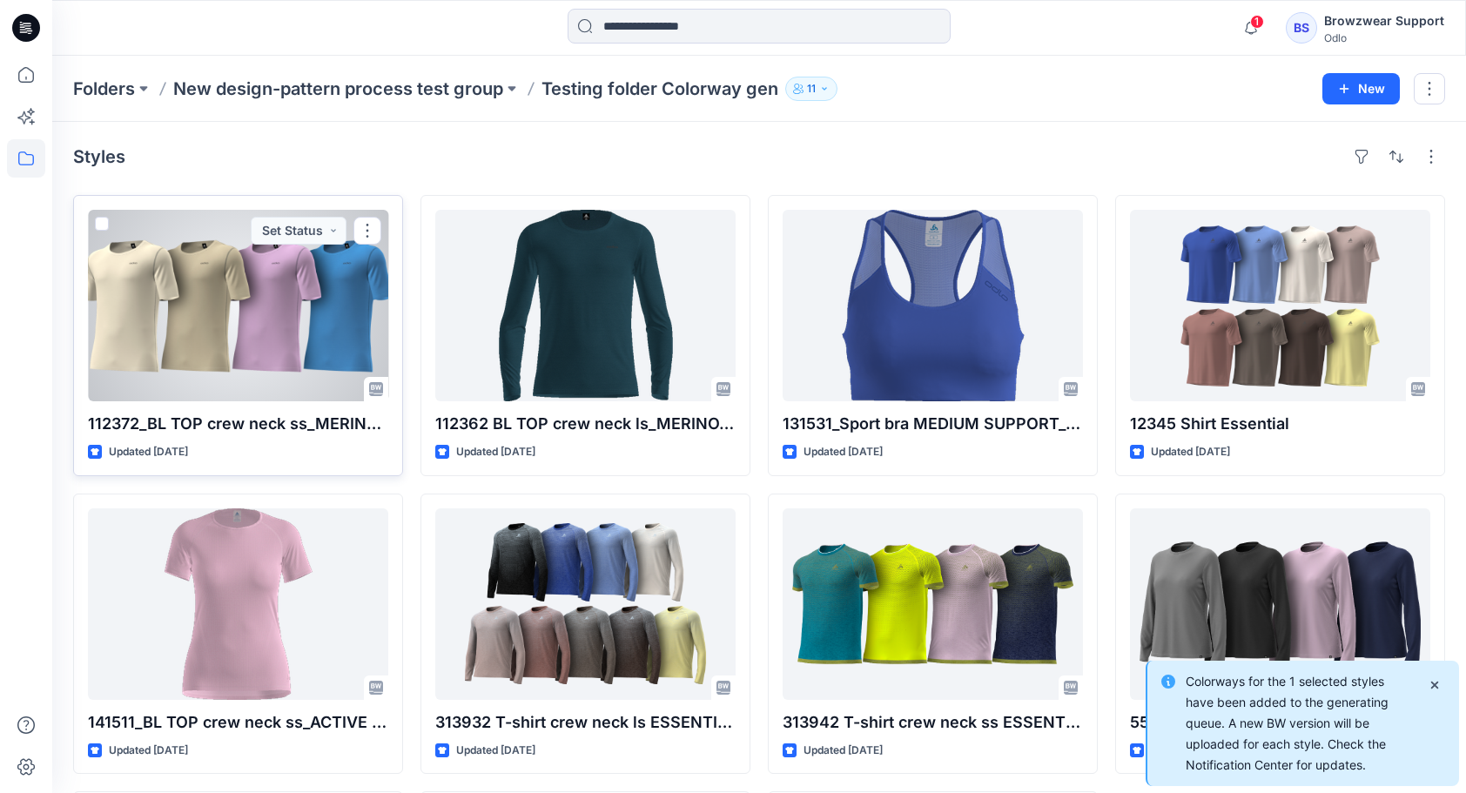
click at [178, 303] on div at bounding box center [238, 305] width 300 height 191
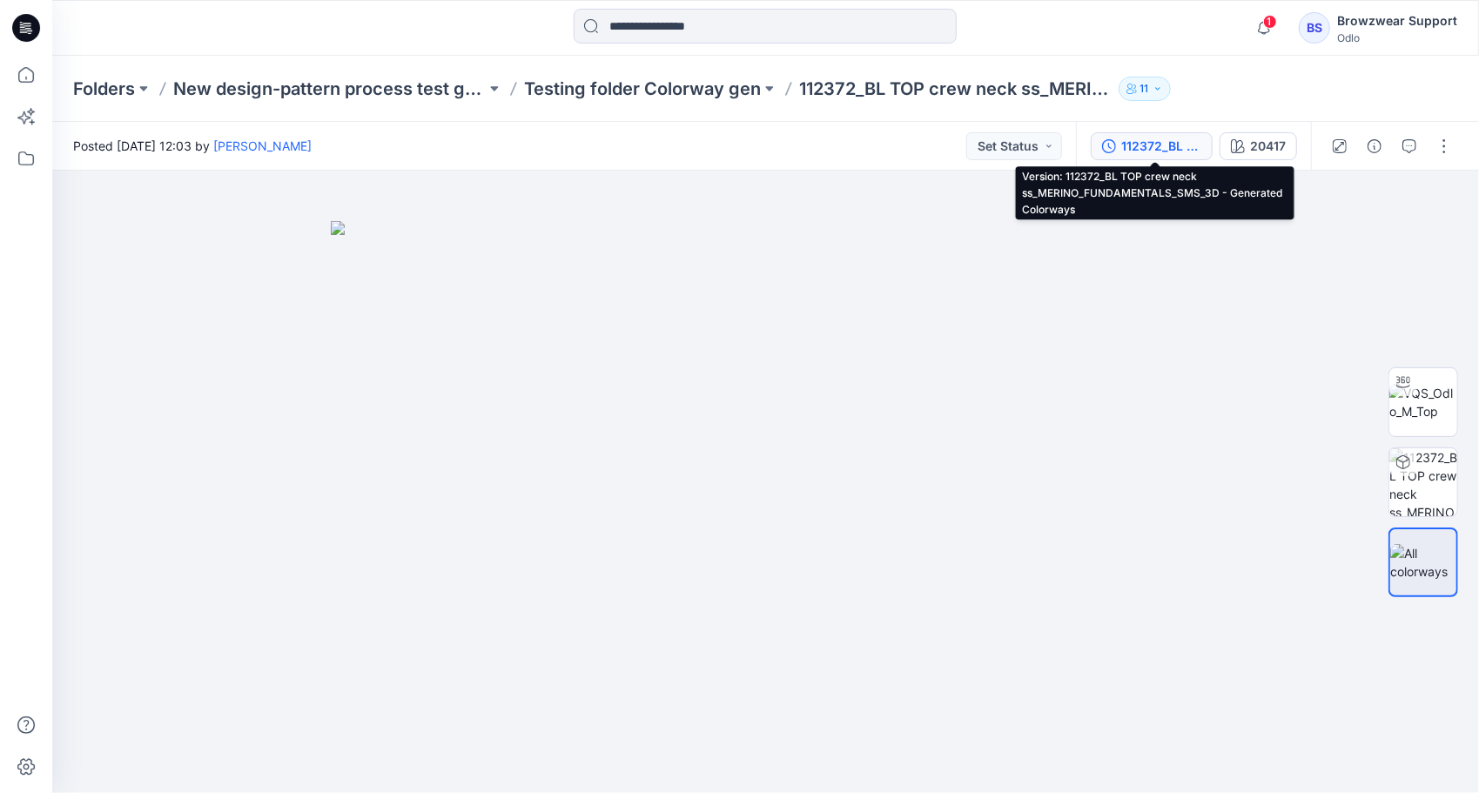
click at [1151, 148] on div "112372_BL TOP crew neck ss_MERINO_FUNDAMENTALS_SMS_3D - Generated Colorways" at bounding box center [1161, 146] width 80 height 19
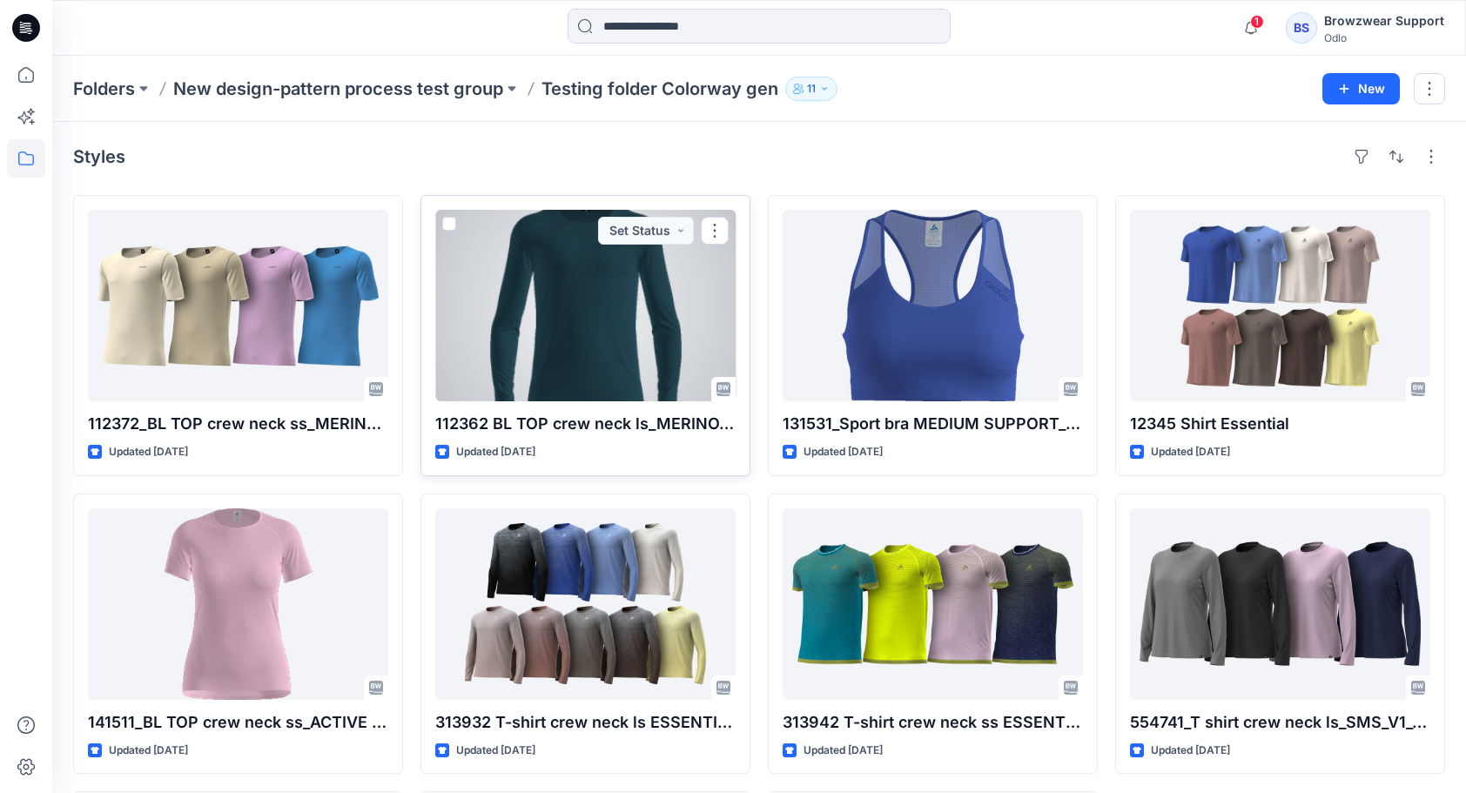
click at [581, 353] on div at bounding box center [585, 305] width 300 height 191
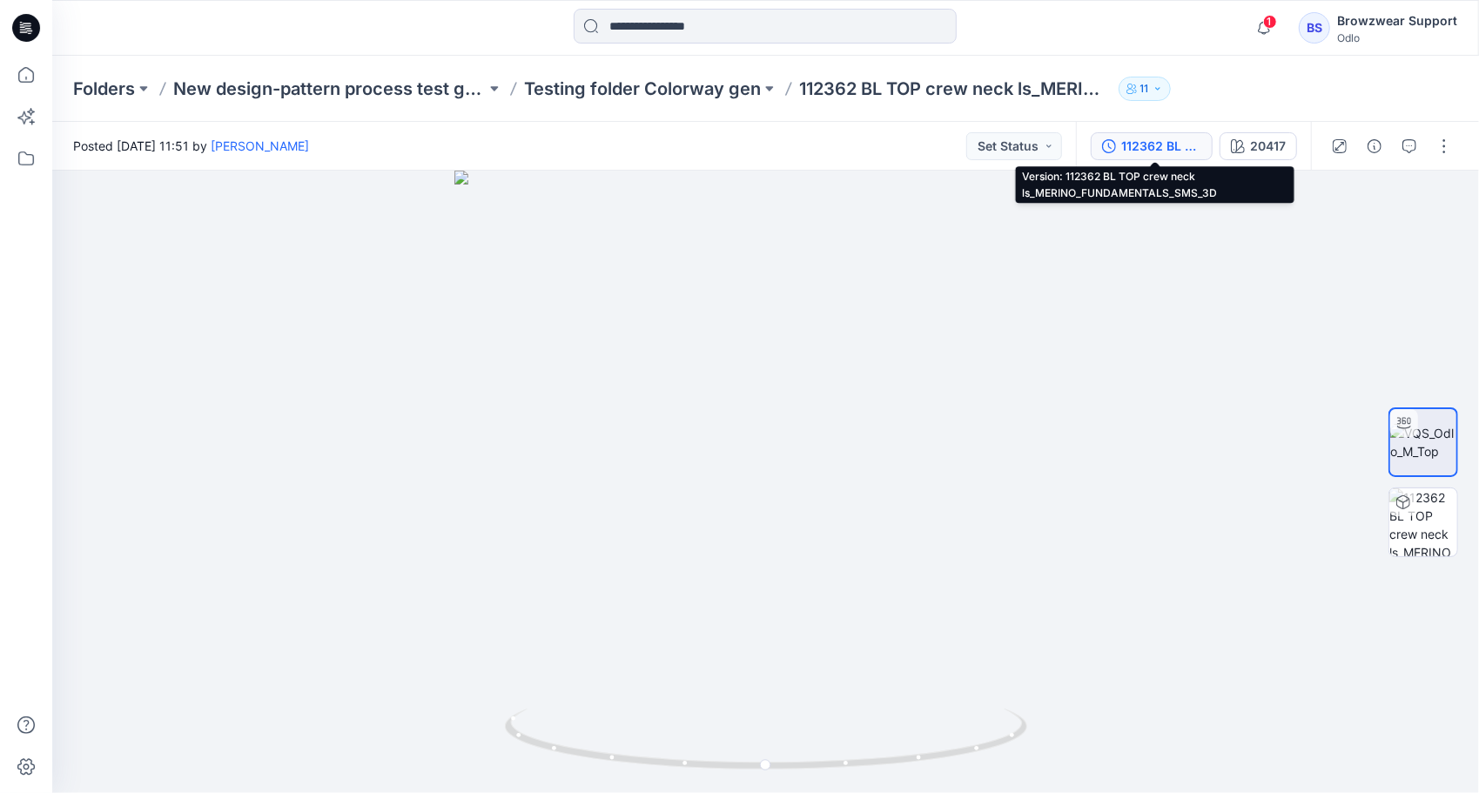
click at [1142, 141] on div "112362 BL TOP crew neck ls_MERINO_FUNDAMENTALS_SMS_3D" at bounding box center [1161, 146] width 80 height 19
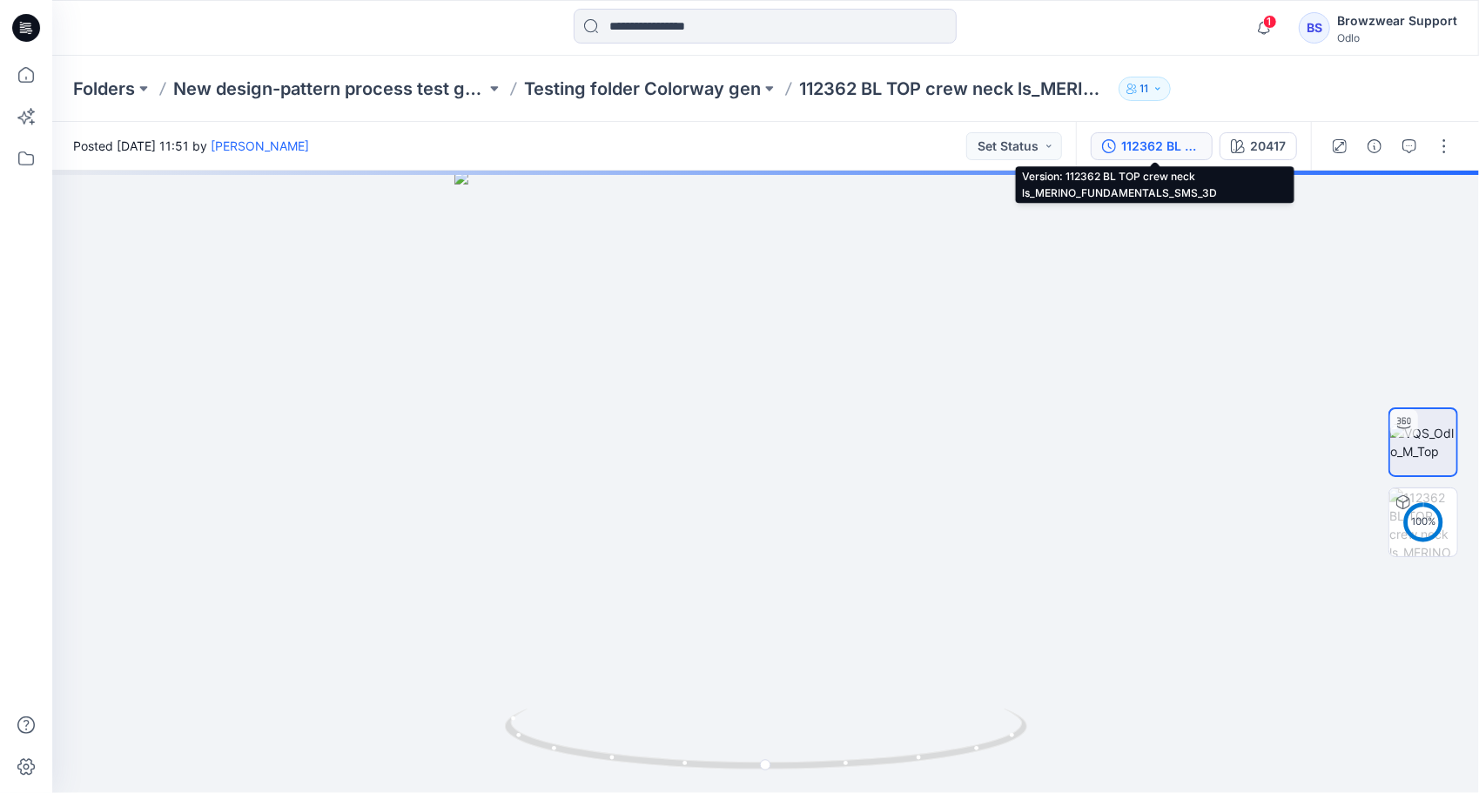
click at [1149, 140] on div "112362 BL TOP crew neck ls_MERINO_FUNDAMENTALS_SMS_3D" at bounding box center [1161, 146] width 80 height 19
click at [1159, 151] on div "112362 BL TOP crew neck ls_MERINO_FUNDAMENTALS_SMS_3D" at bounding box center [1161, 146] width 80 height 19
click at [1148, 148] on div "112362 BL TOP crew neck ls_MERINO_FUNDAMENTALS_SMS_3D" at bounding box center [1161, 146] width 80 height 19
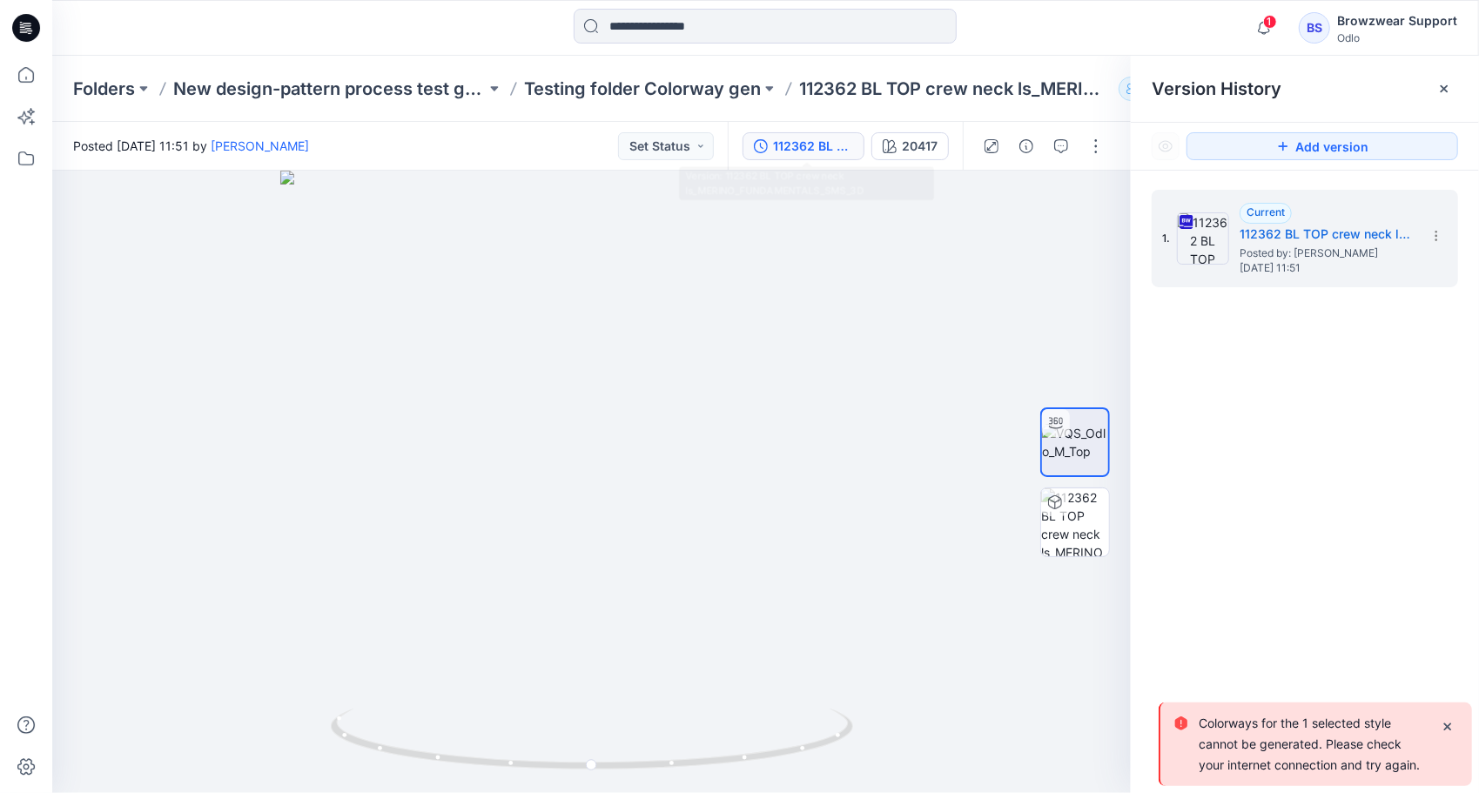
click at [1339, 574] on div "1. Current 112362 BL TOP crew neck ls_MERINO_FUNDAMENTALS_SMS_3D Posted by: [PE…" at bounding box center [1305, 495] width 348 height 648
